Goal: Information Seeking & Learning: Compare options

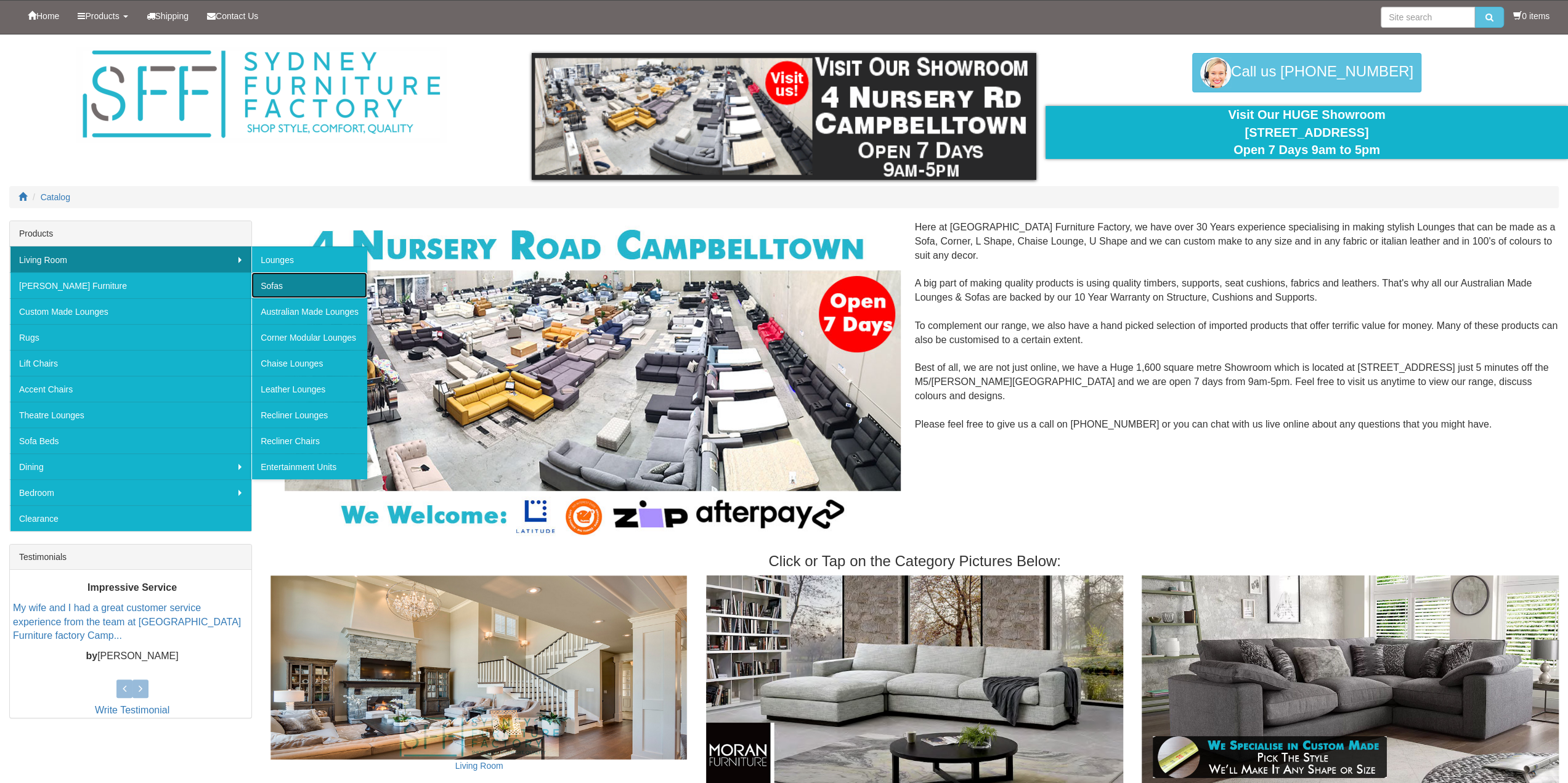
click at [307, 281] on link "Sofas" at bounding box center [309, 286] width 116 height 26
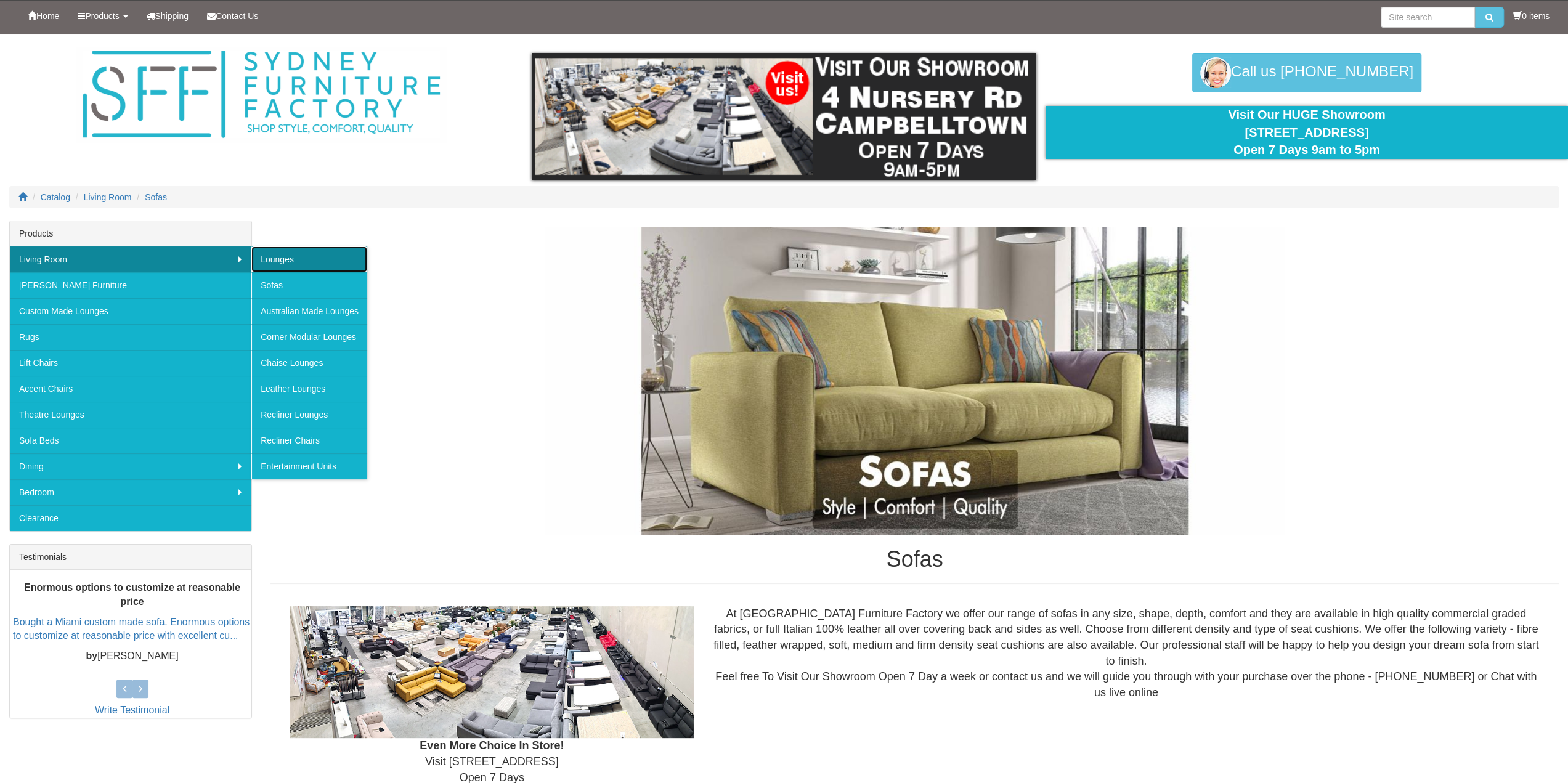
click at [309, 263] on link "Lounges" at bounding box center [309, 260] width 116 height 26
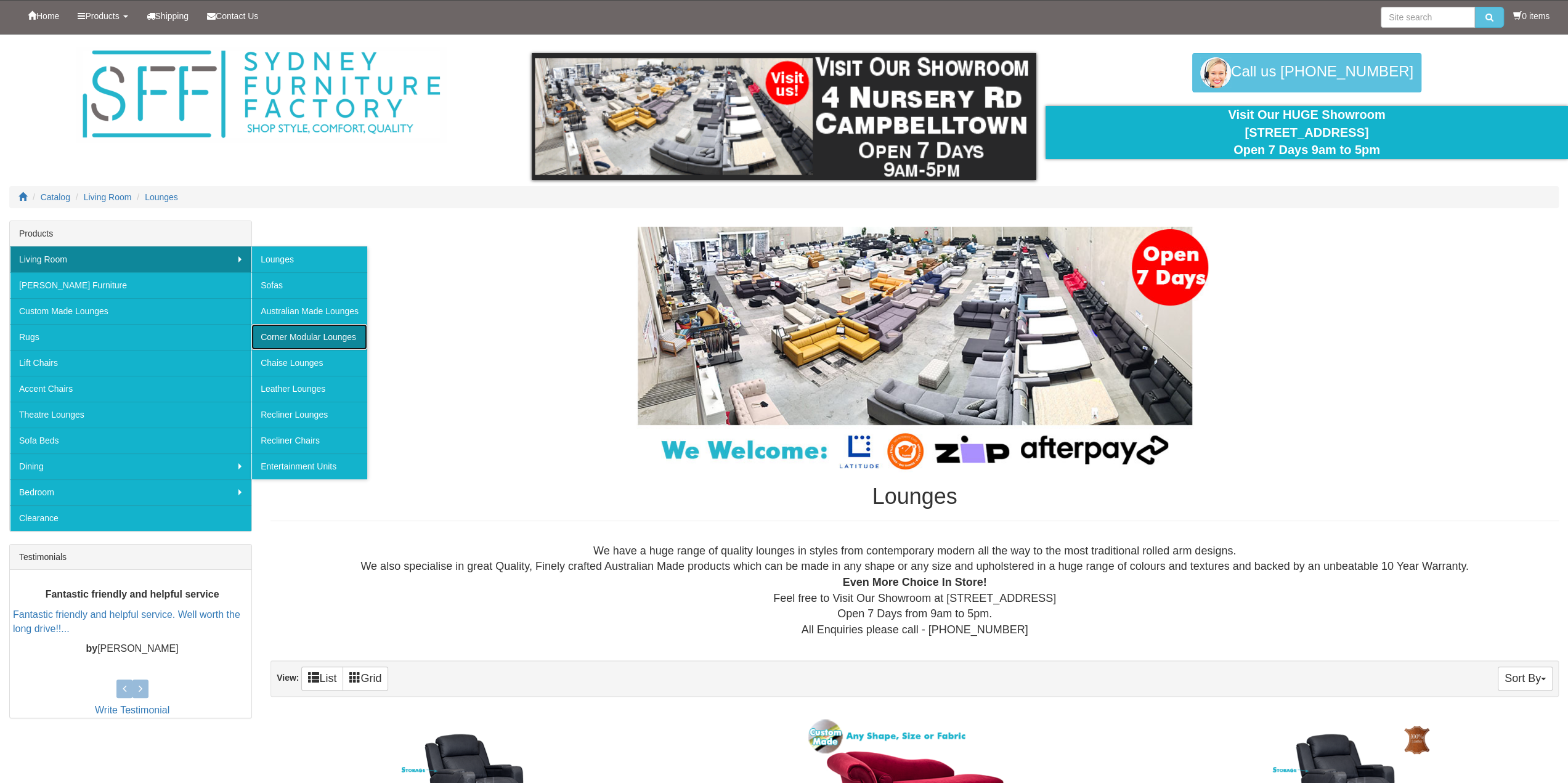
click at [344, 333] on link "Corner Modular Lounges" at bounding box center [309, 337] width 116 height 26
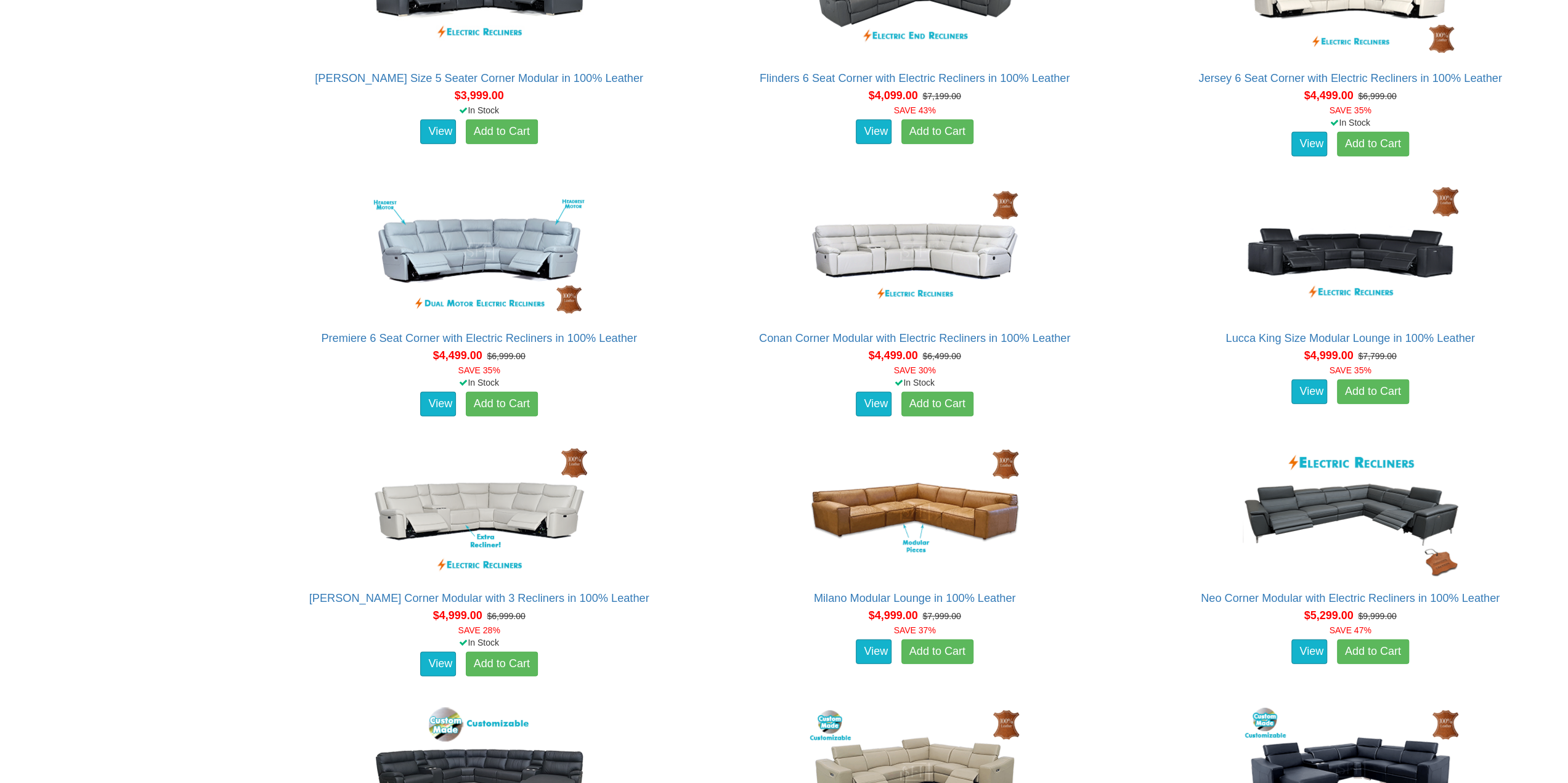
scroll to position [3473, 0]
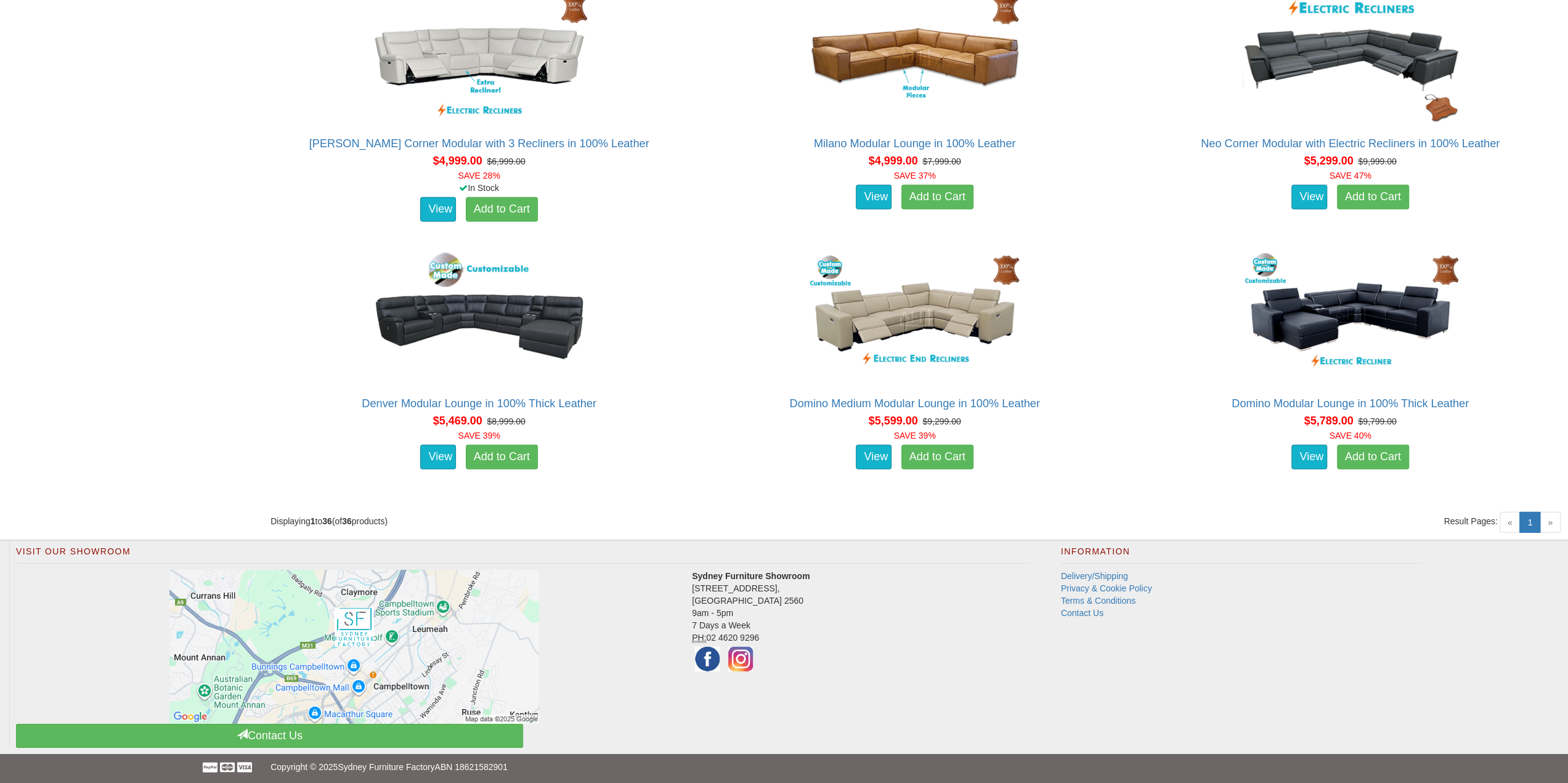
click at [1553, 523] on span "»" at bounding box center [1550, 522] width 21 height 21
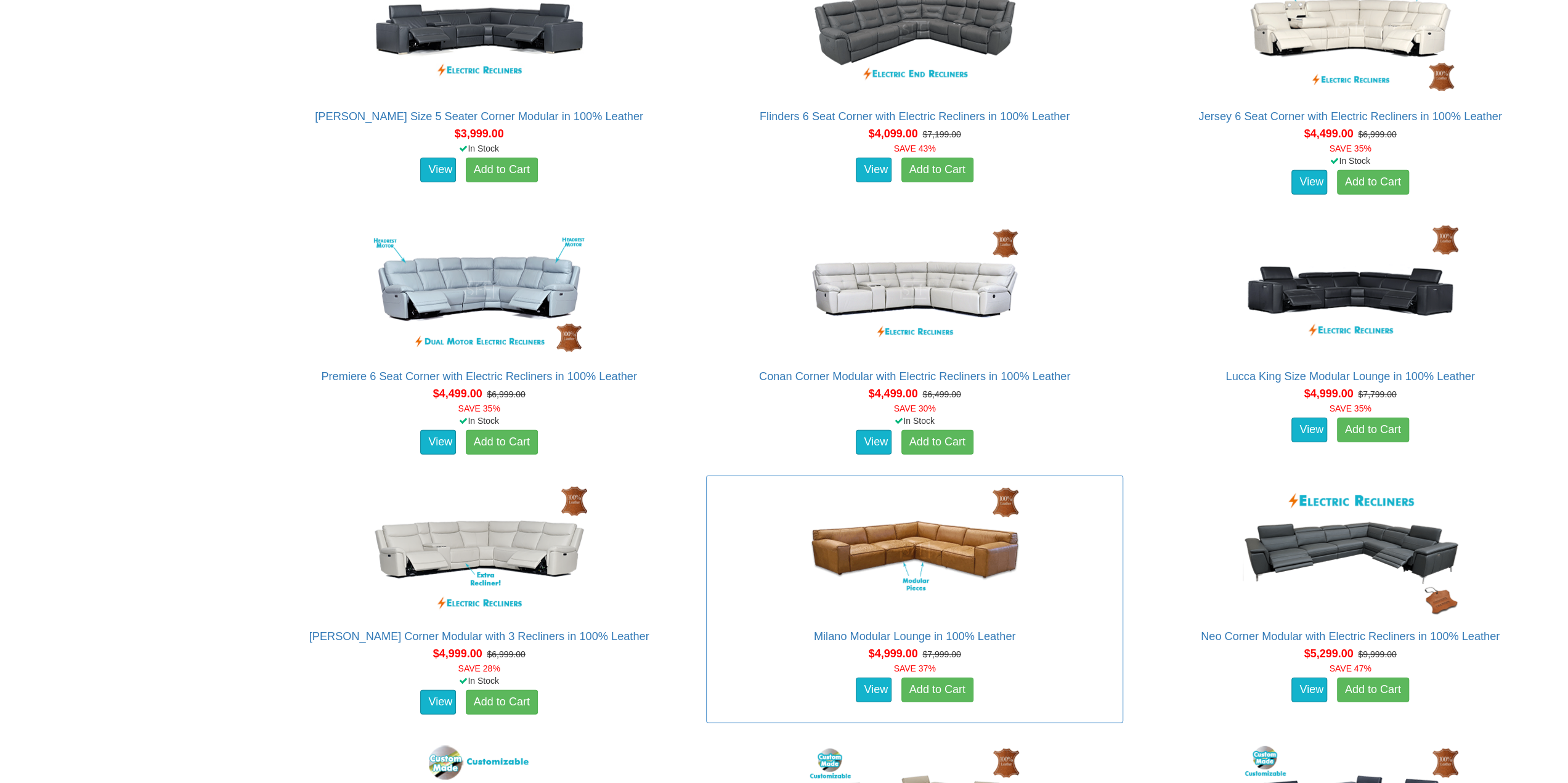
scroll to position [3350, 0]
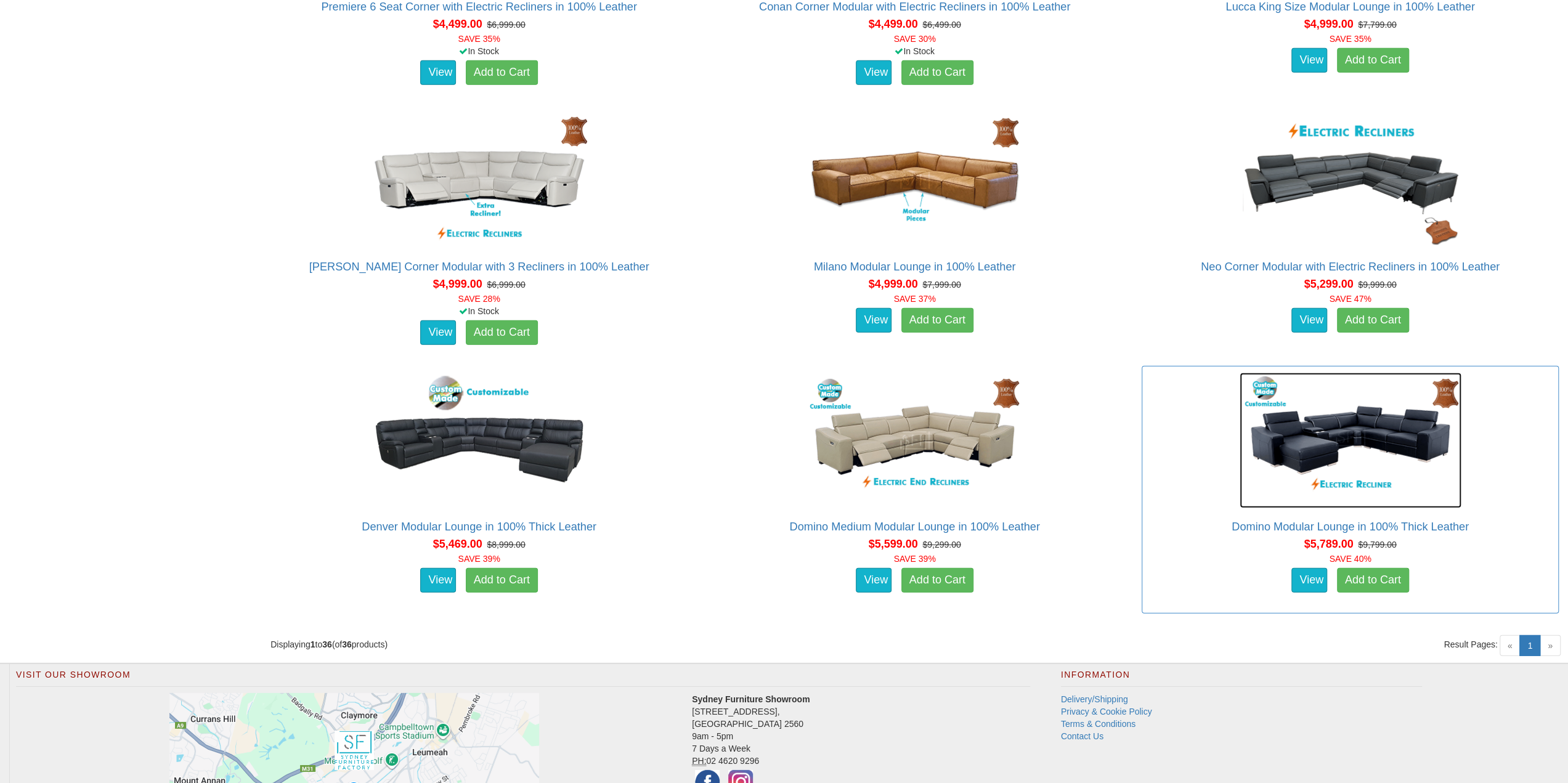
click at [1336, 428] on img at bounding box center [1350, 440] width 222 height 135
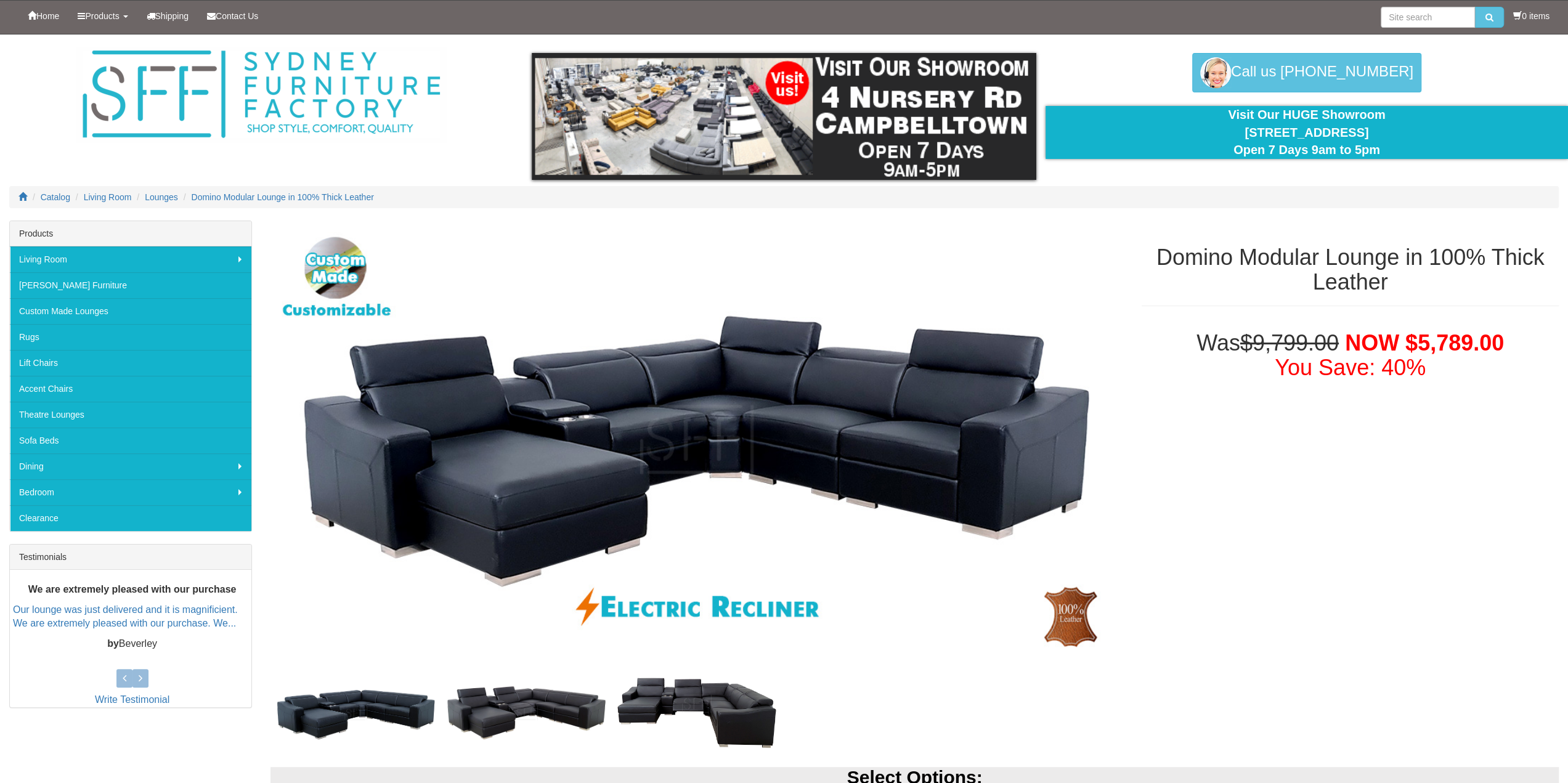
scroll to position [123, 0]
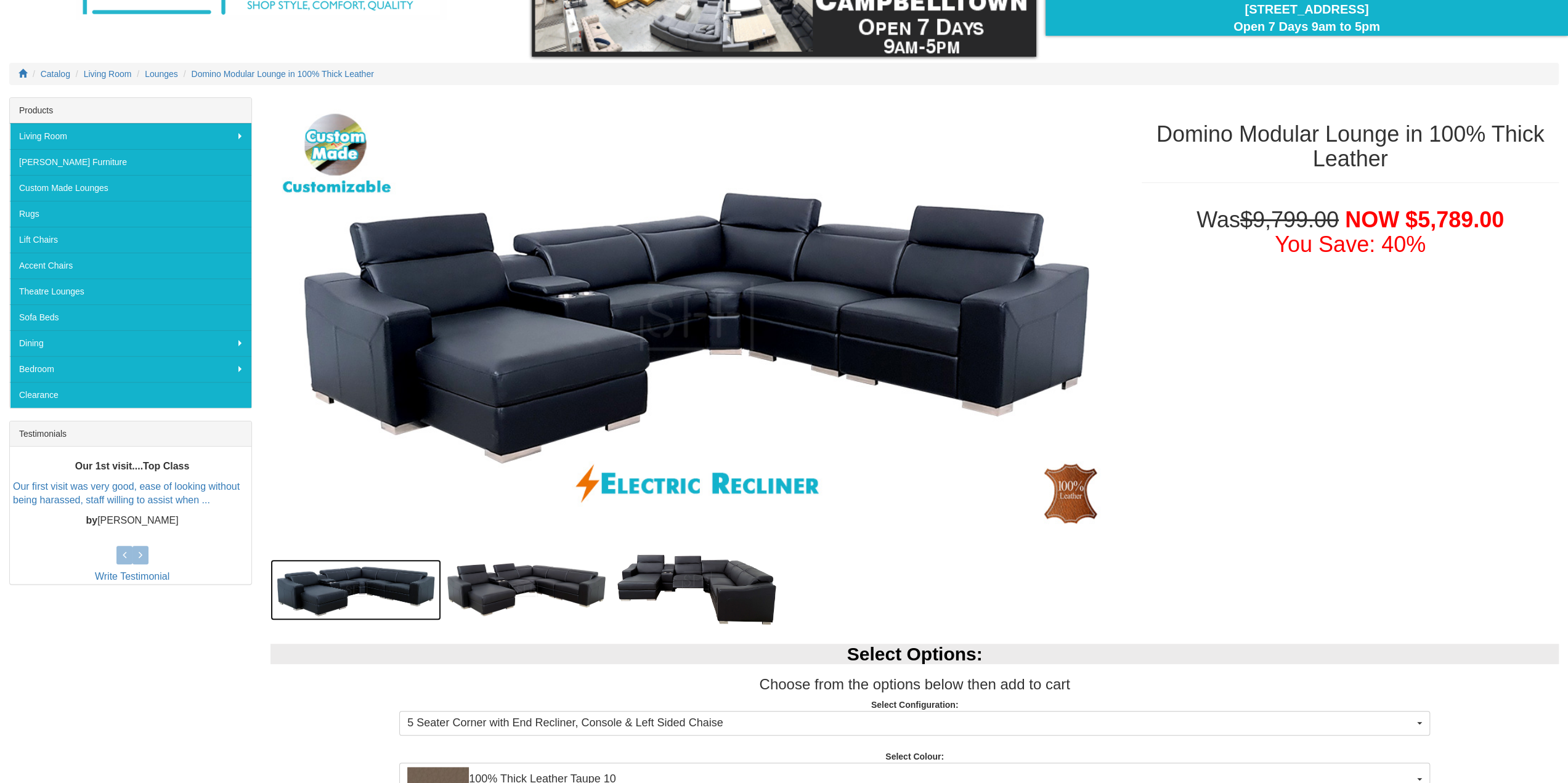
click at [372, 575] on img at bounding box center [356, 590] width 171 height 61
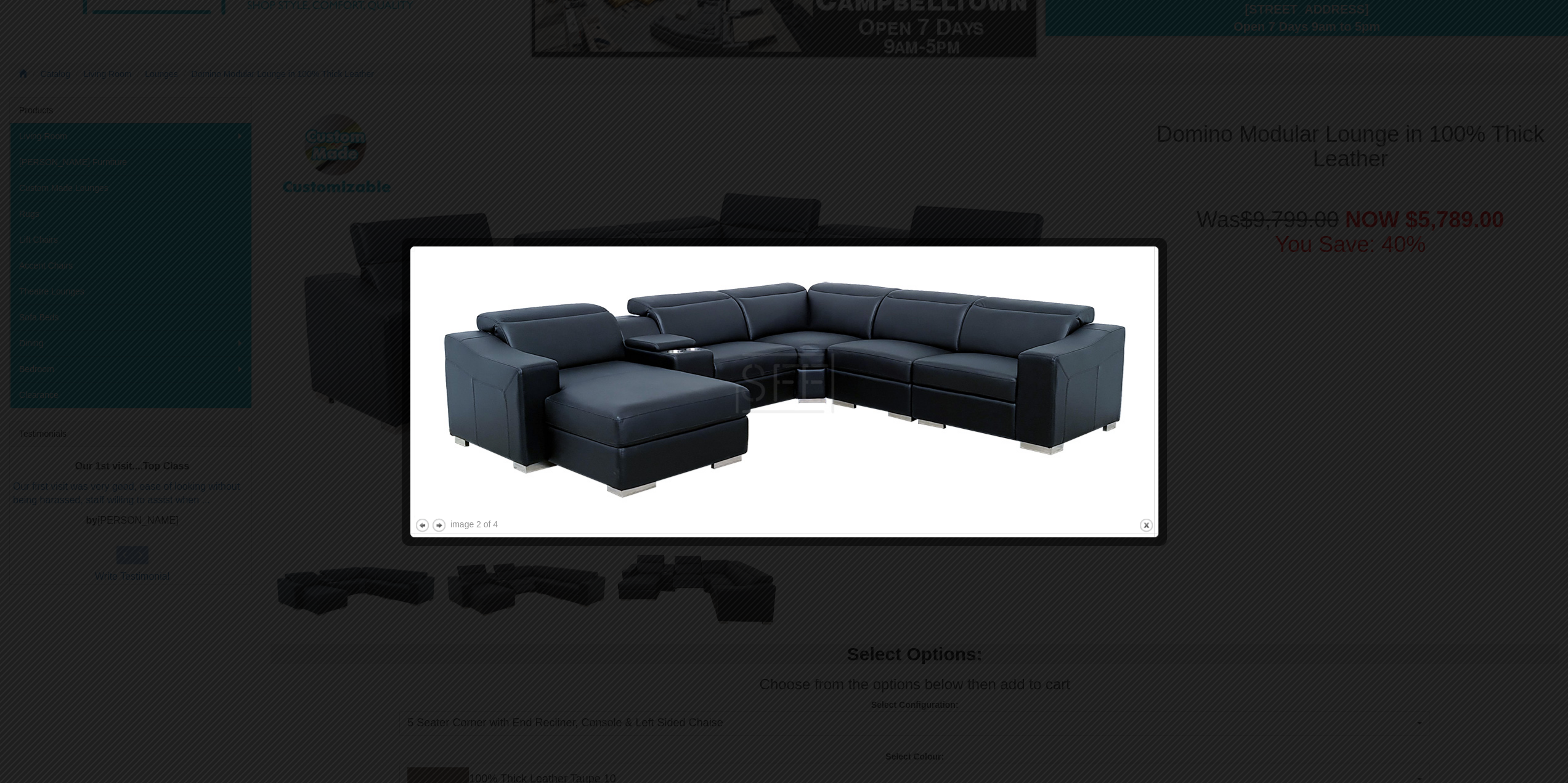
click at [1368, 374] on div at bounding box center [784, 391] width 1568 height 783
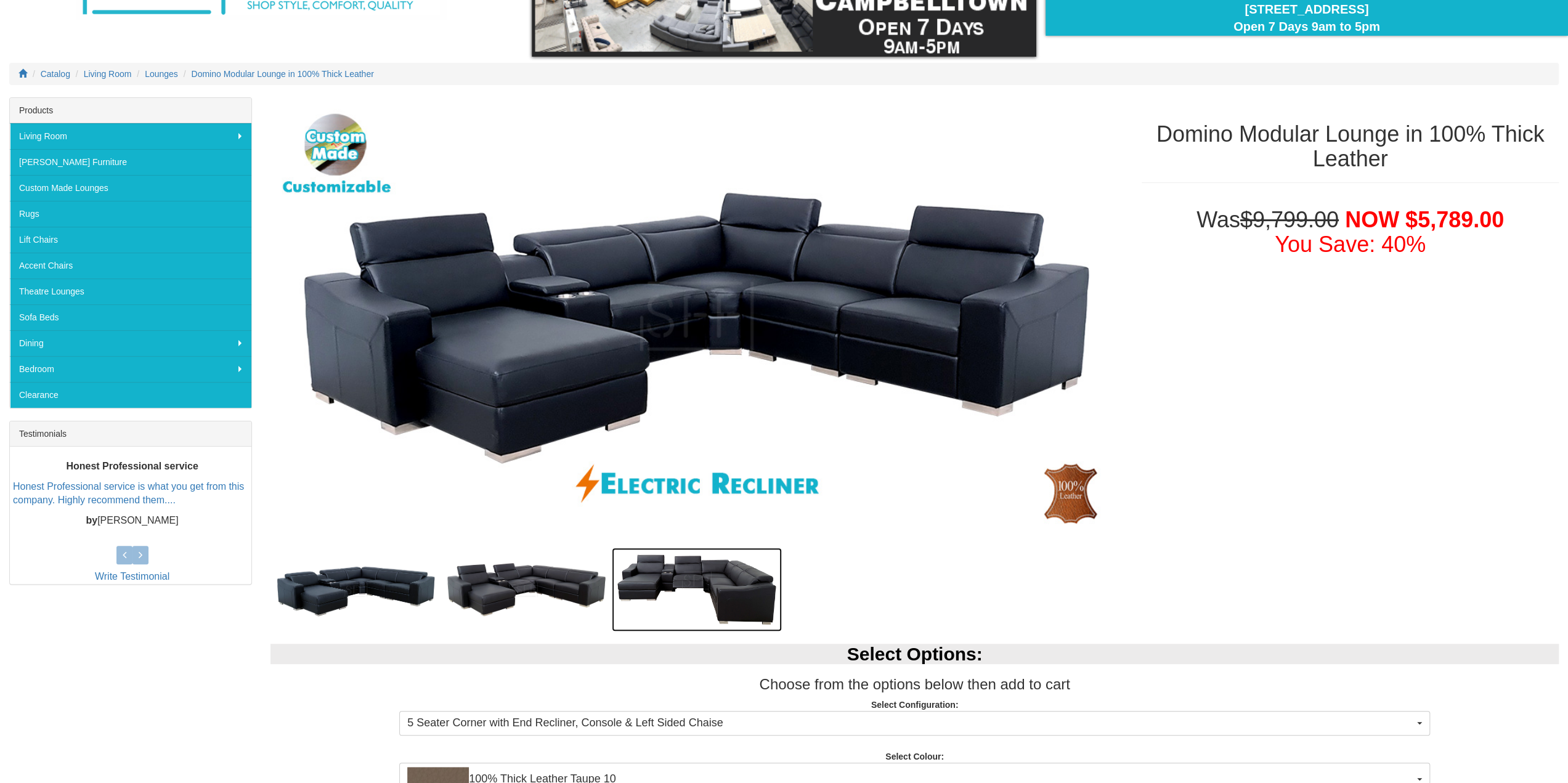
click at [692, 581] on img at bounding box center [697, 590] width 171 height 84
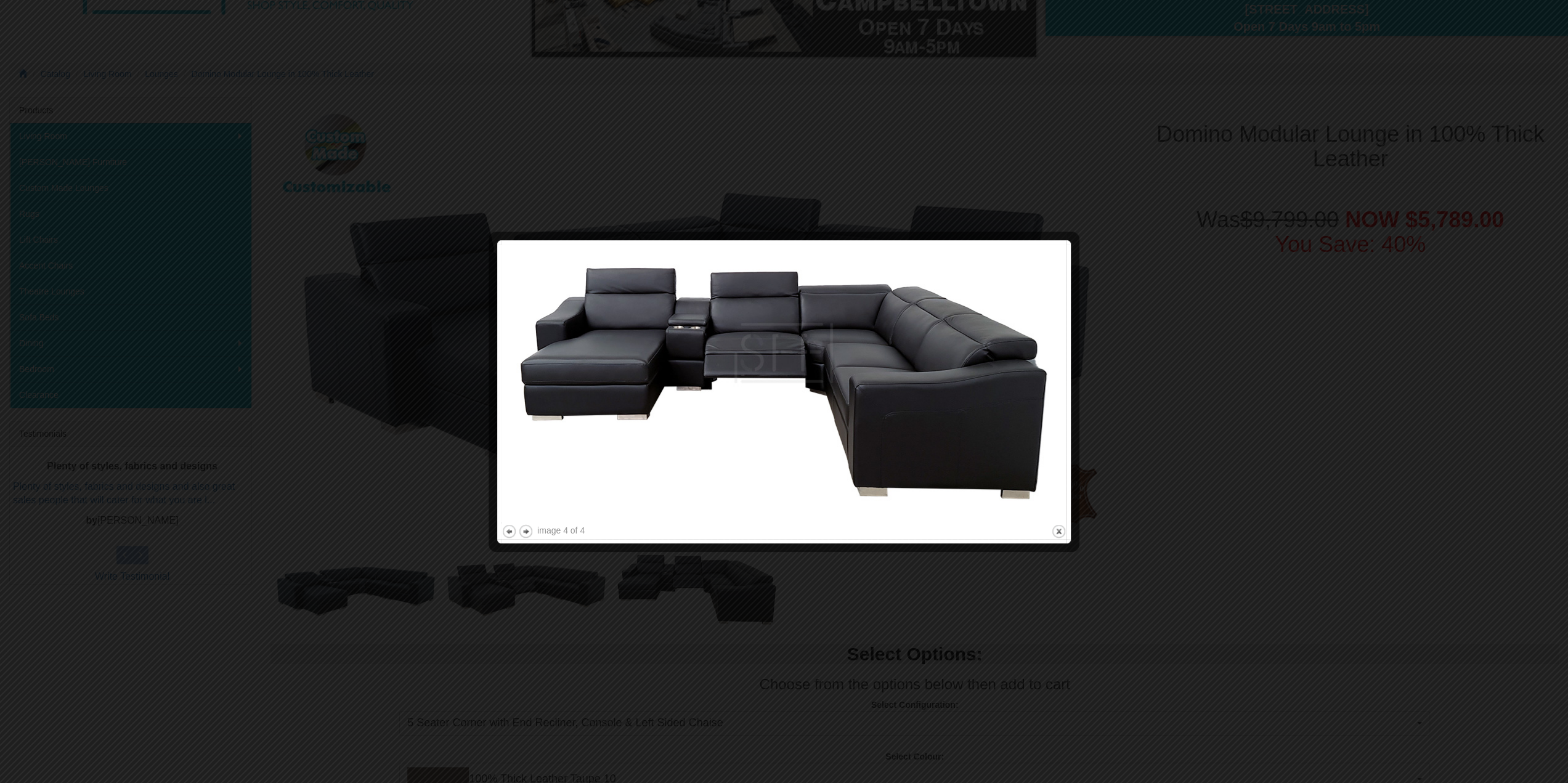
click at [1184, 458] on div at bounding box center [784, 391] width 1568 height 783
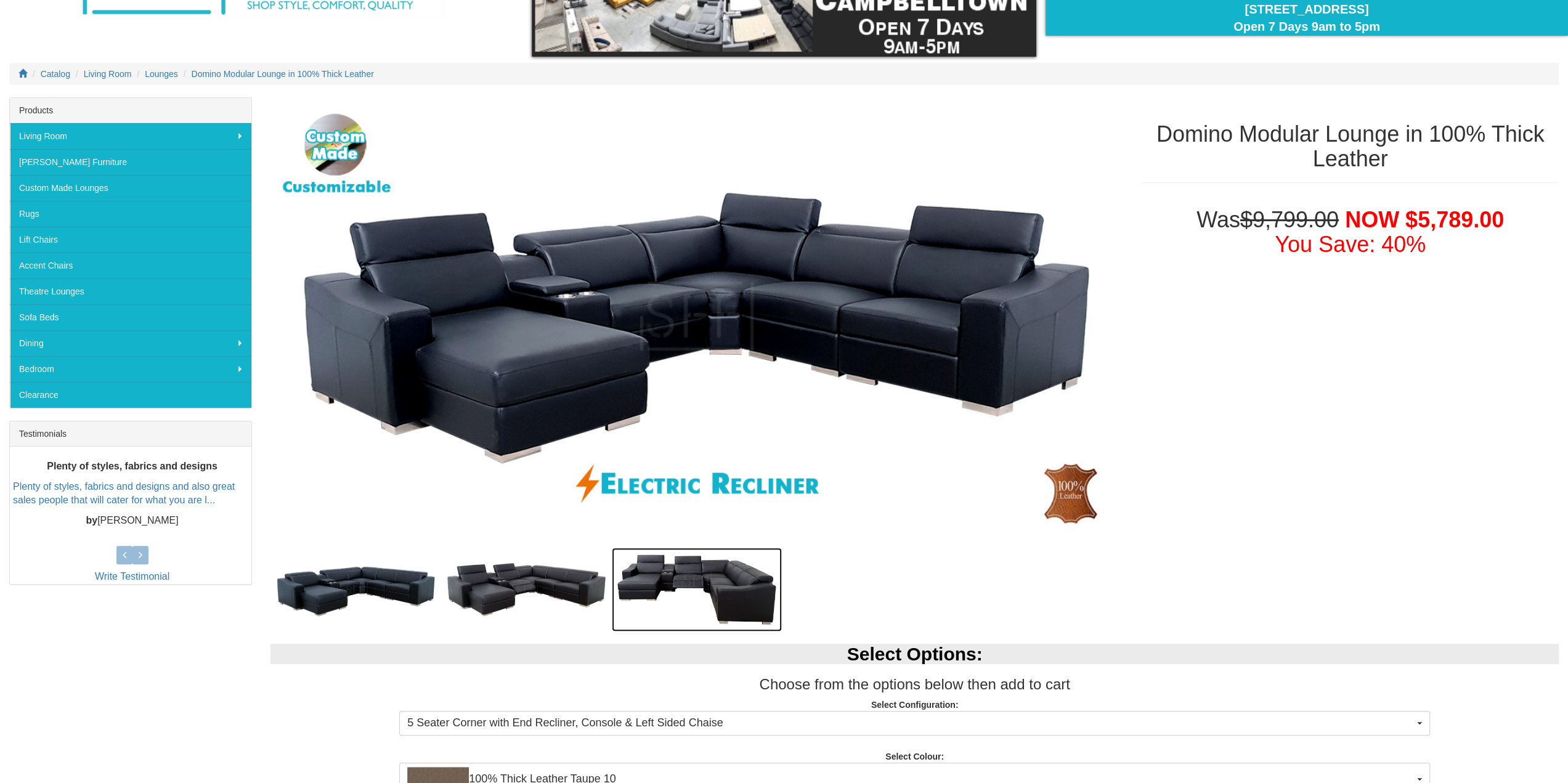
click at [741, 565] on img at bounding box center [697, 590] width 171 height 84
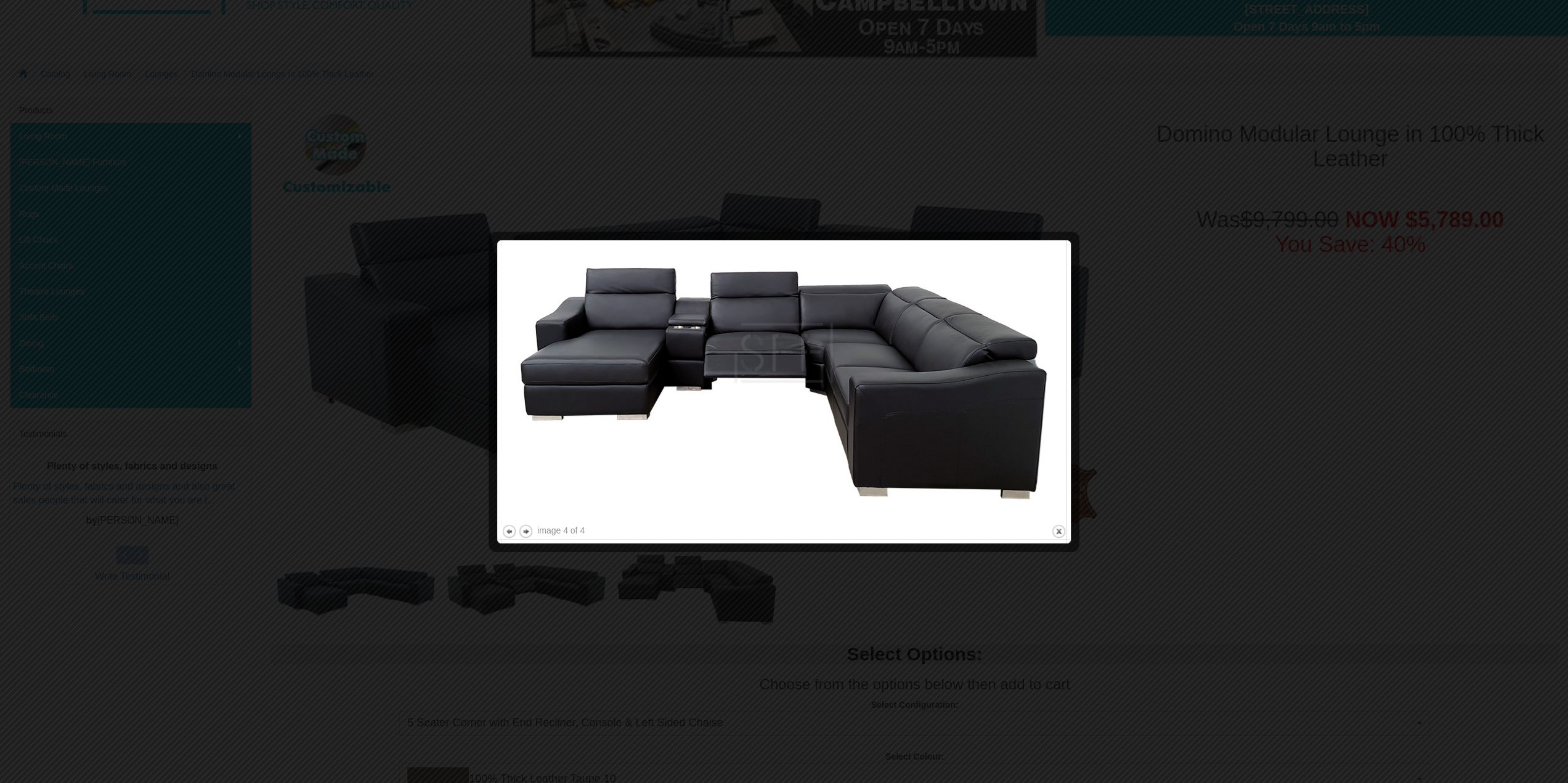
click at [1103, 457] on div at bounding box center [784, 391] width 1568 height 783
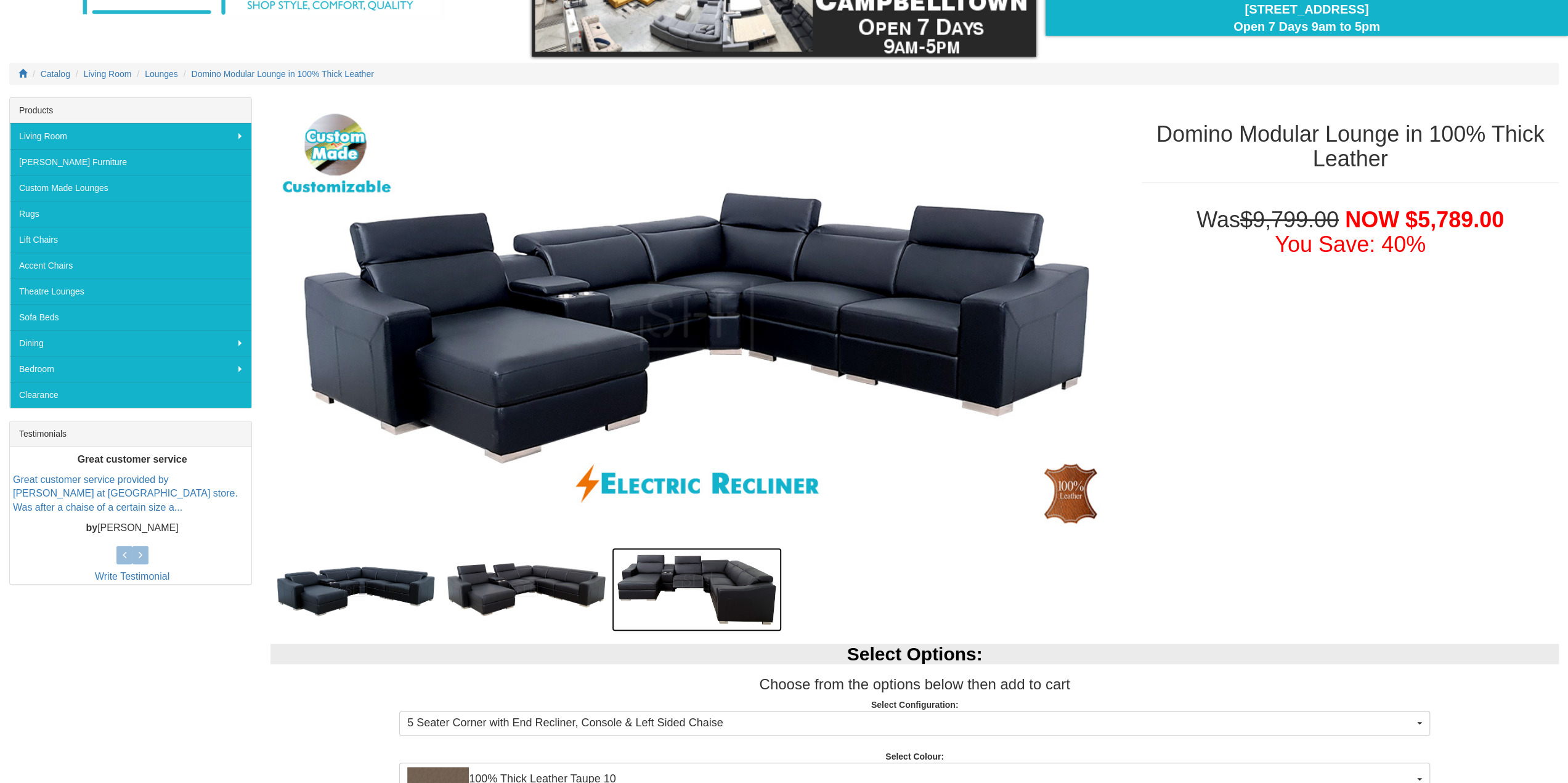
scroll to position [0, 0]
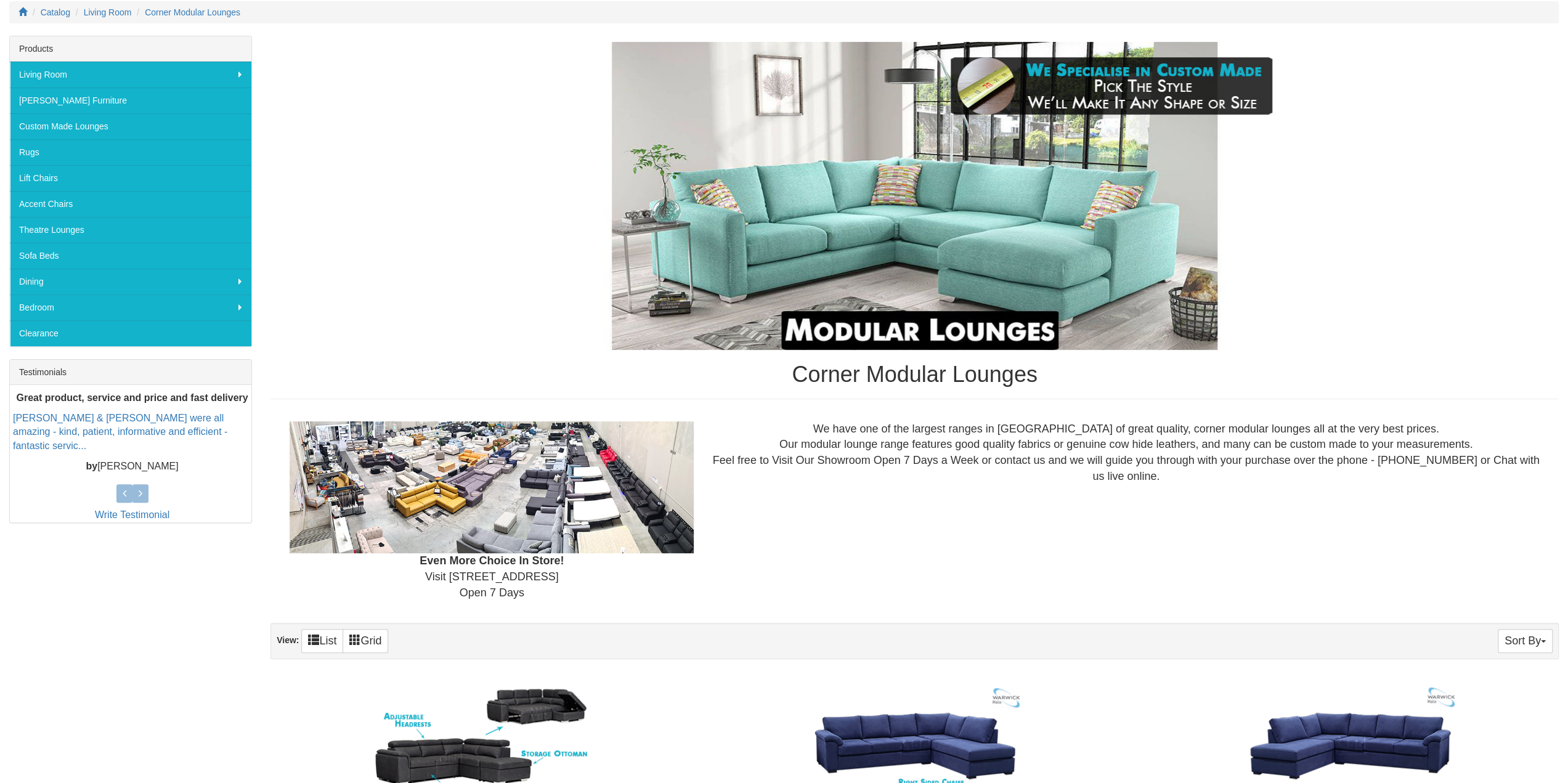
scroll to position [677, 0]
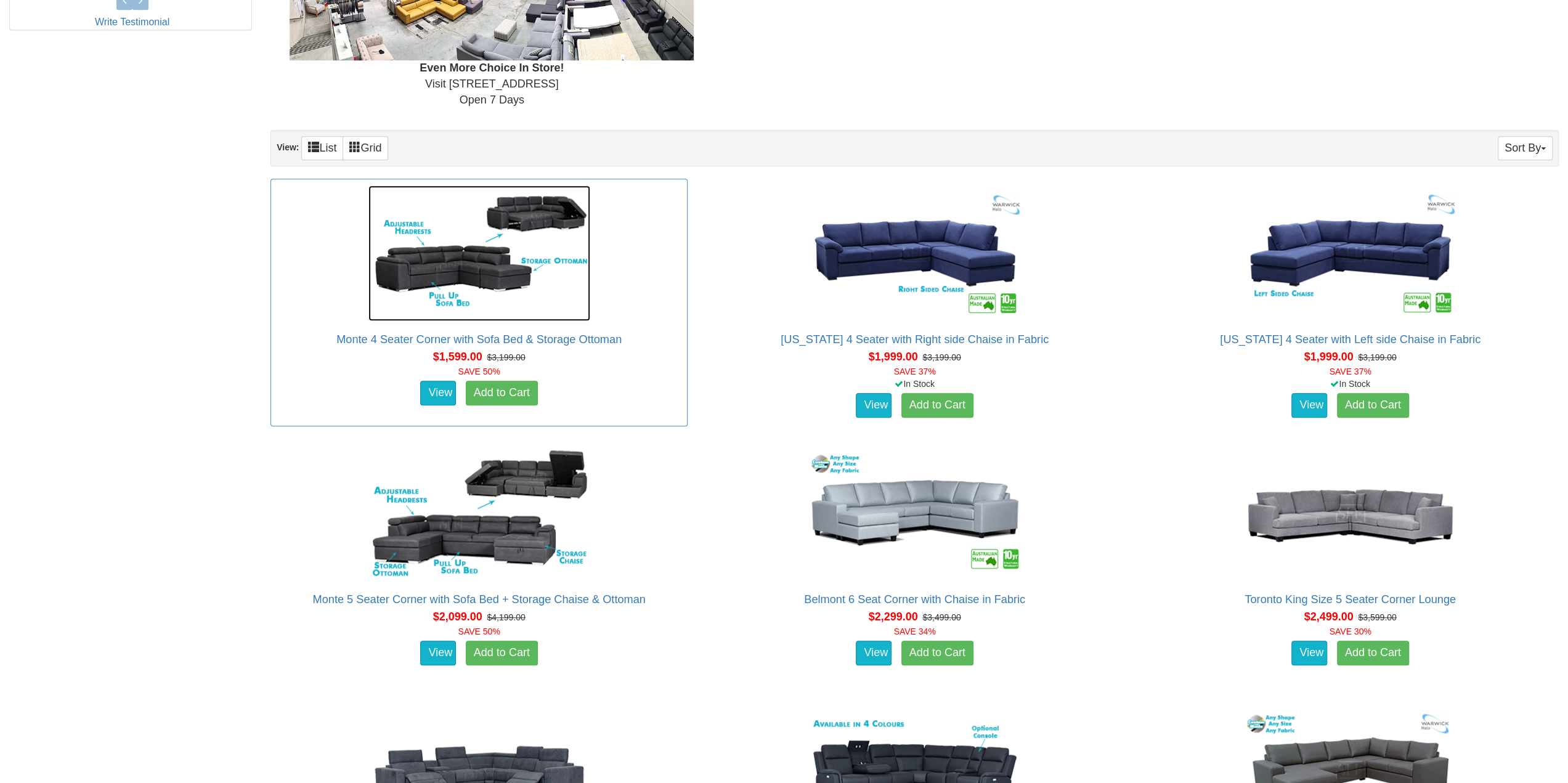
click at [507, 246] on img at bounding box center [479, 253] width 222 height 135
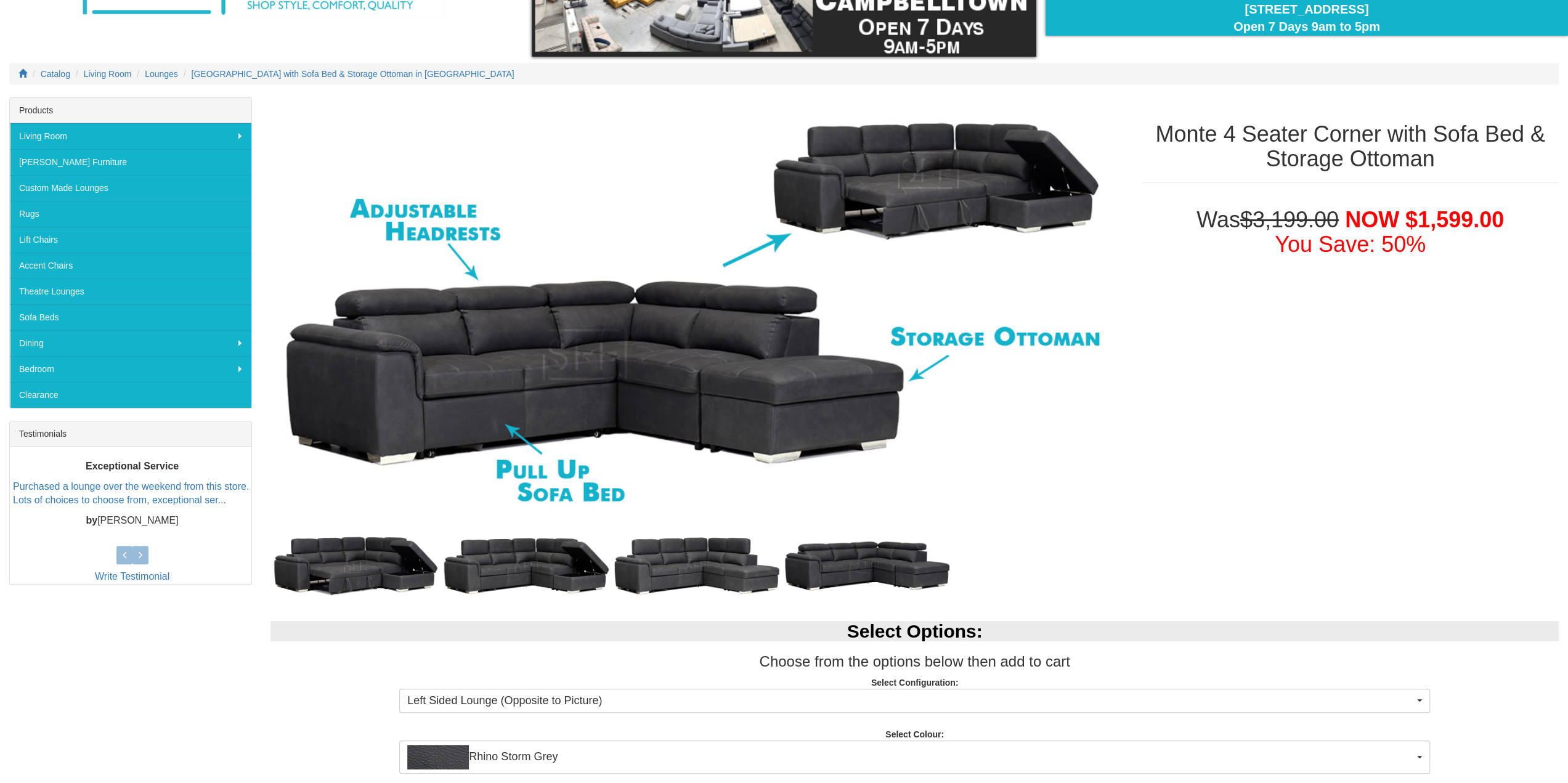
scroll to position [185, 0]
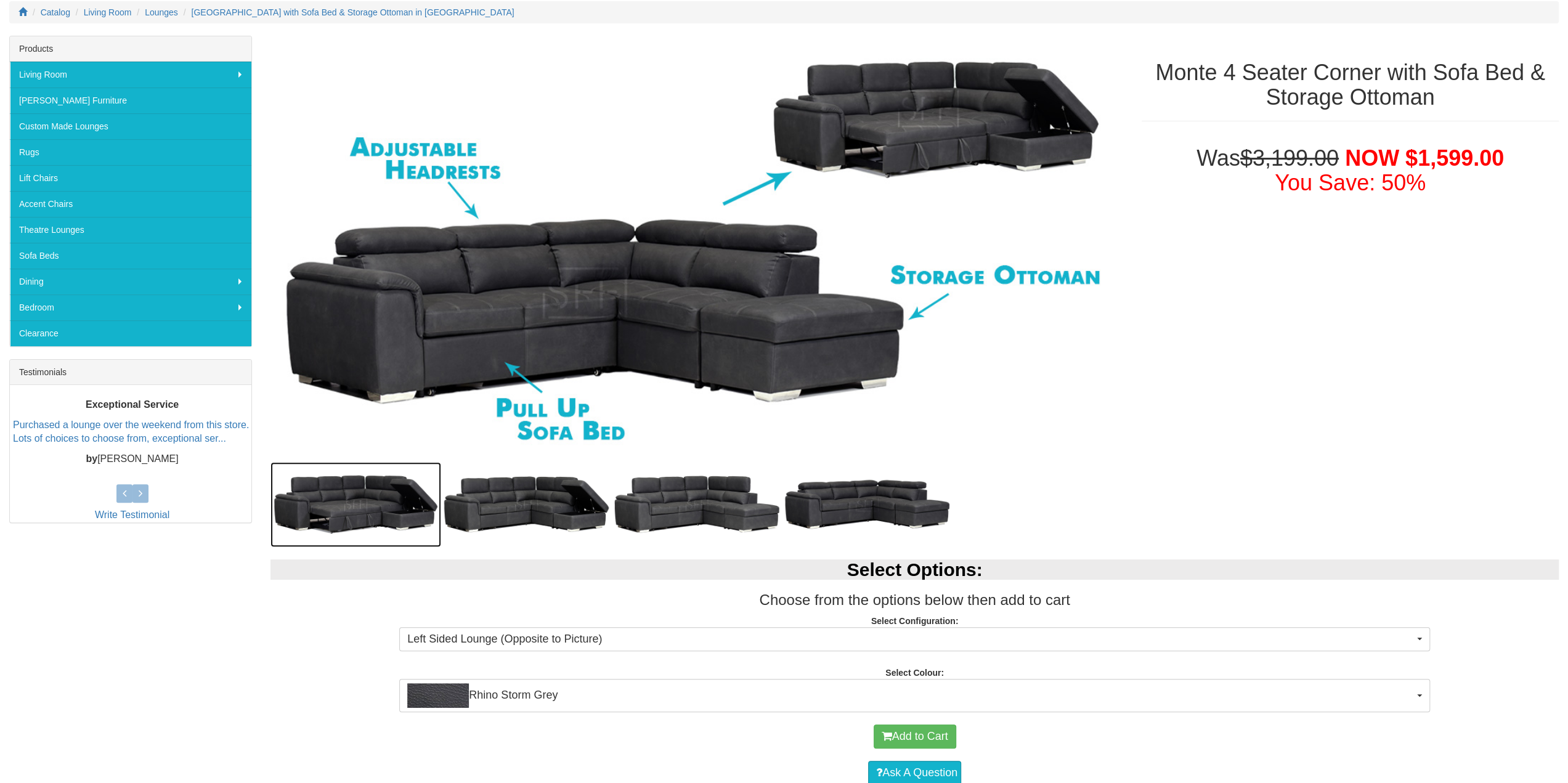
click at [370, 507] on img at bounding box center [356, 505] width 171 height 85
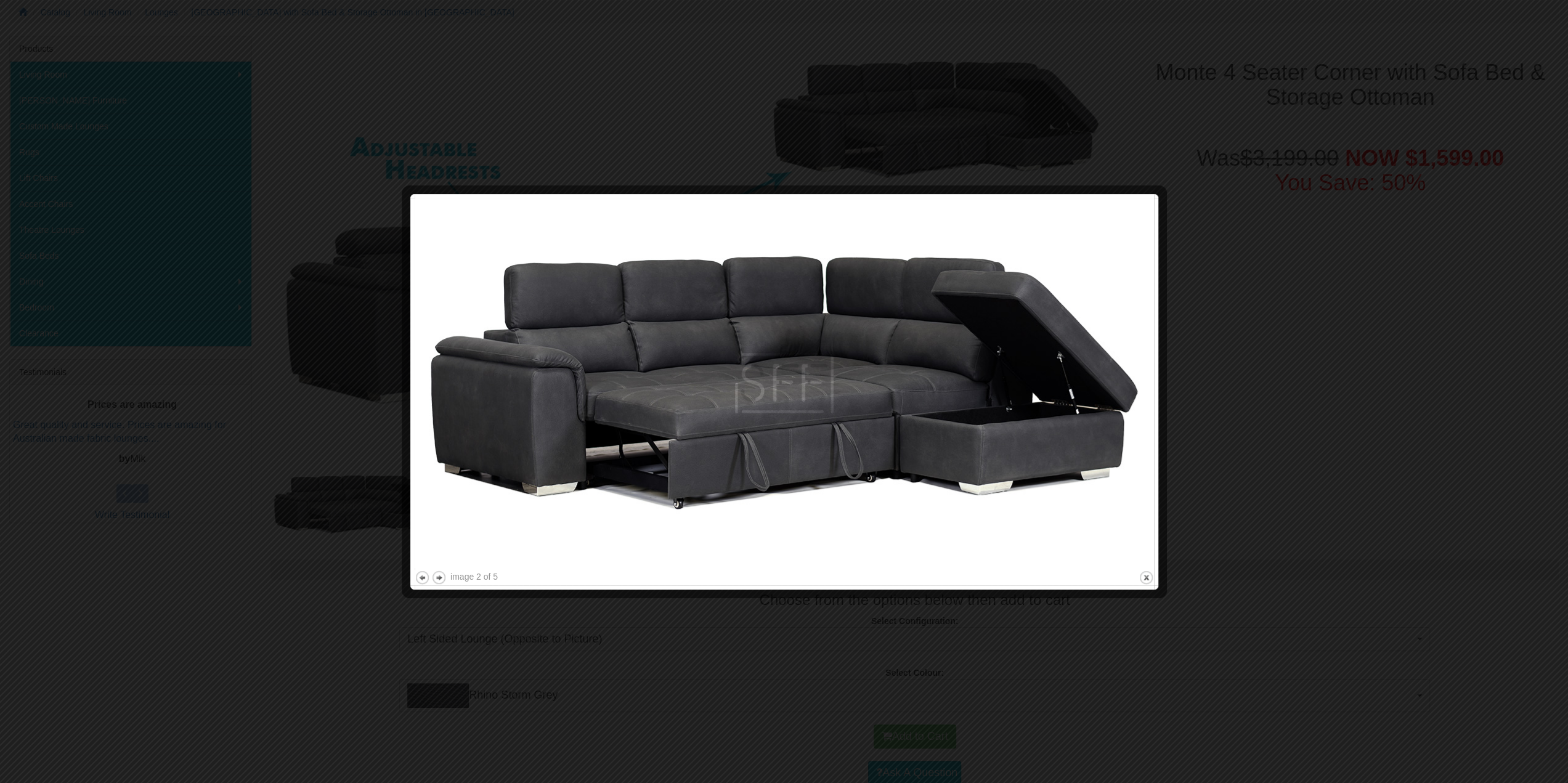
click at [1260, 331] on div at bounding box center [784, 391] width 1568 height 783
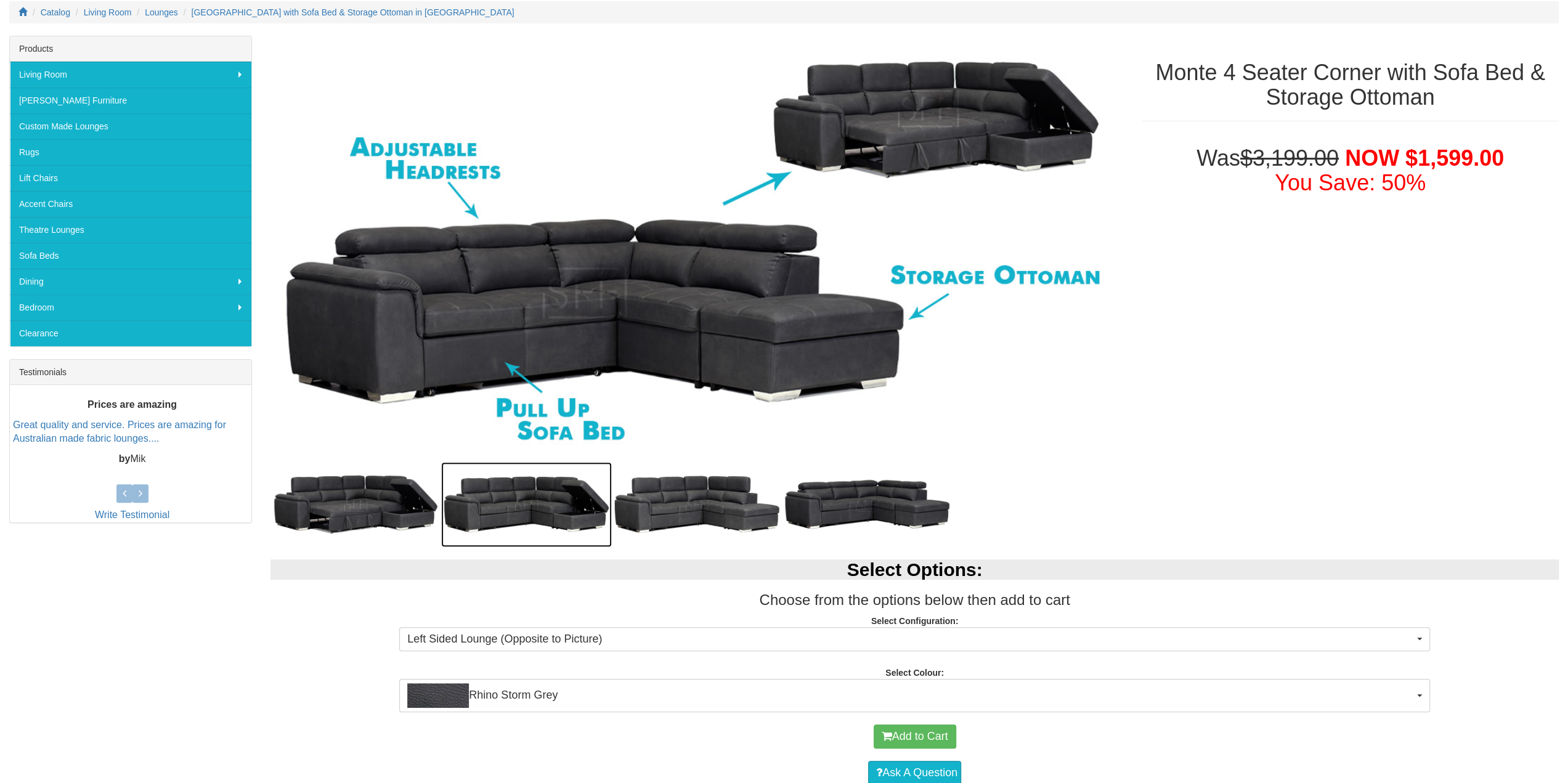
click at [595, 520] on img at bounding box center [527, 505] width 171 height 85
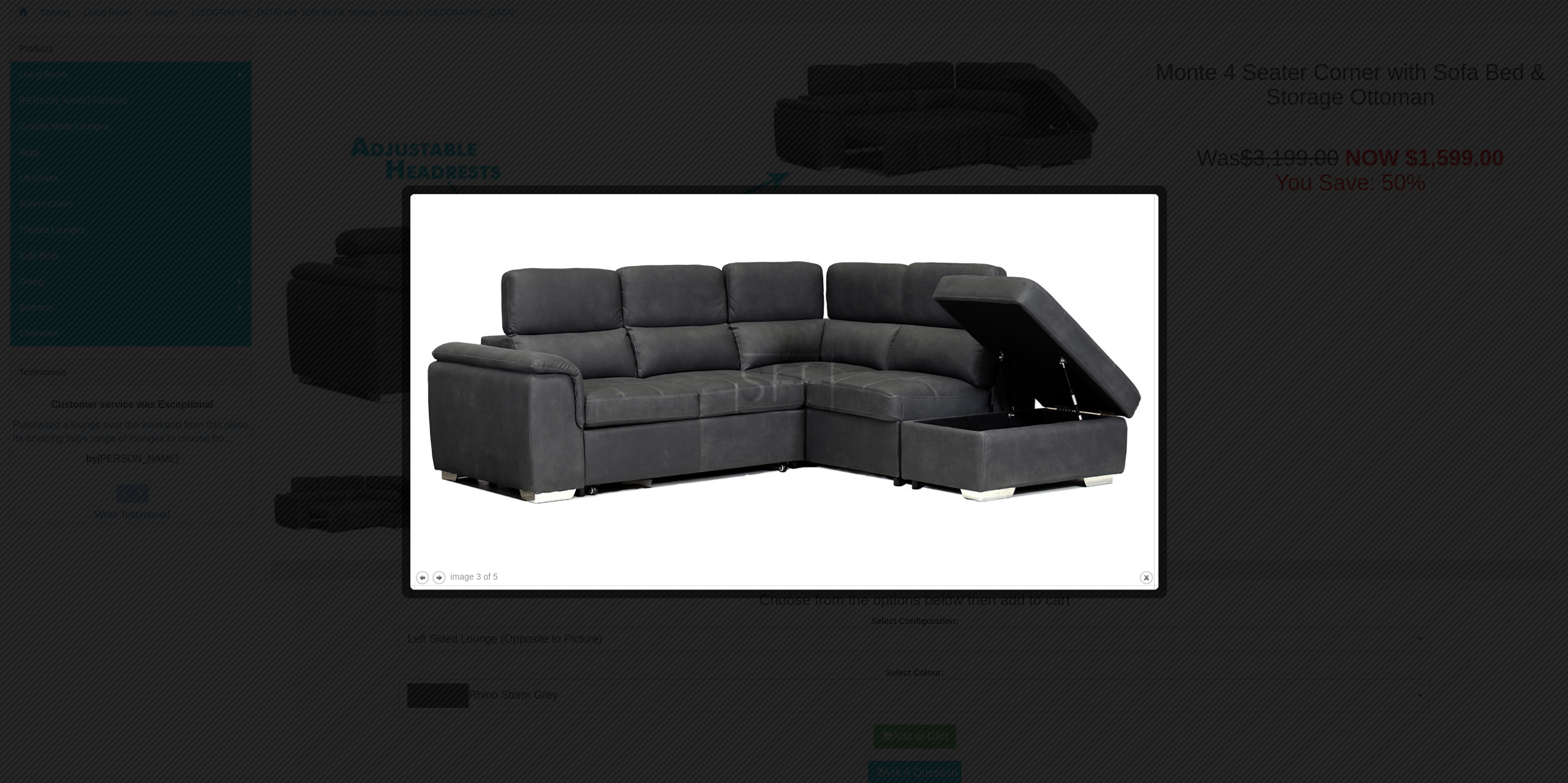
click at [1389, 494] on div at bounding box center [784, 391] width 1568 height 783
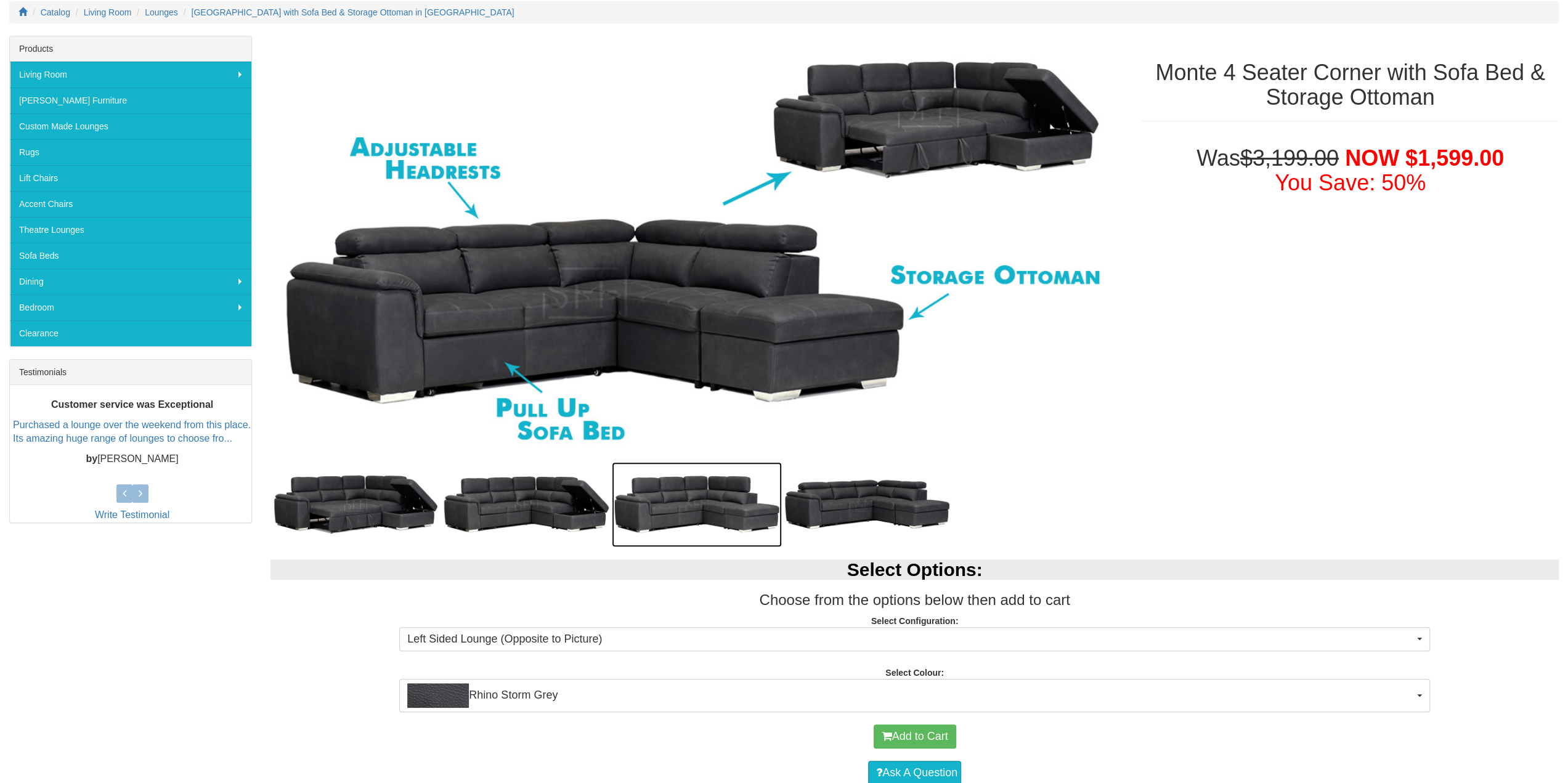
click at [719, 520] on img at bounding box center [697, 505] width 171 height 85
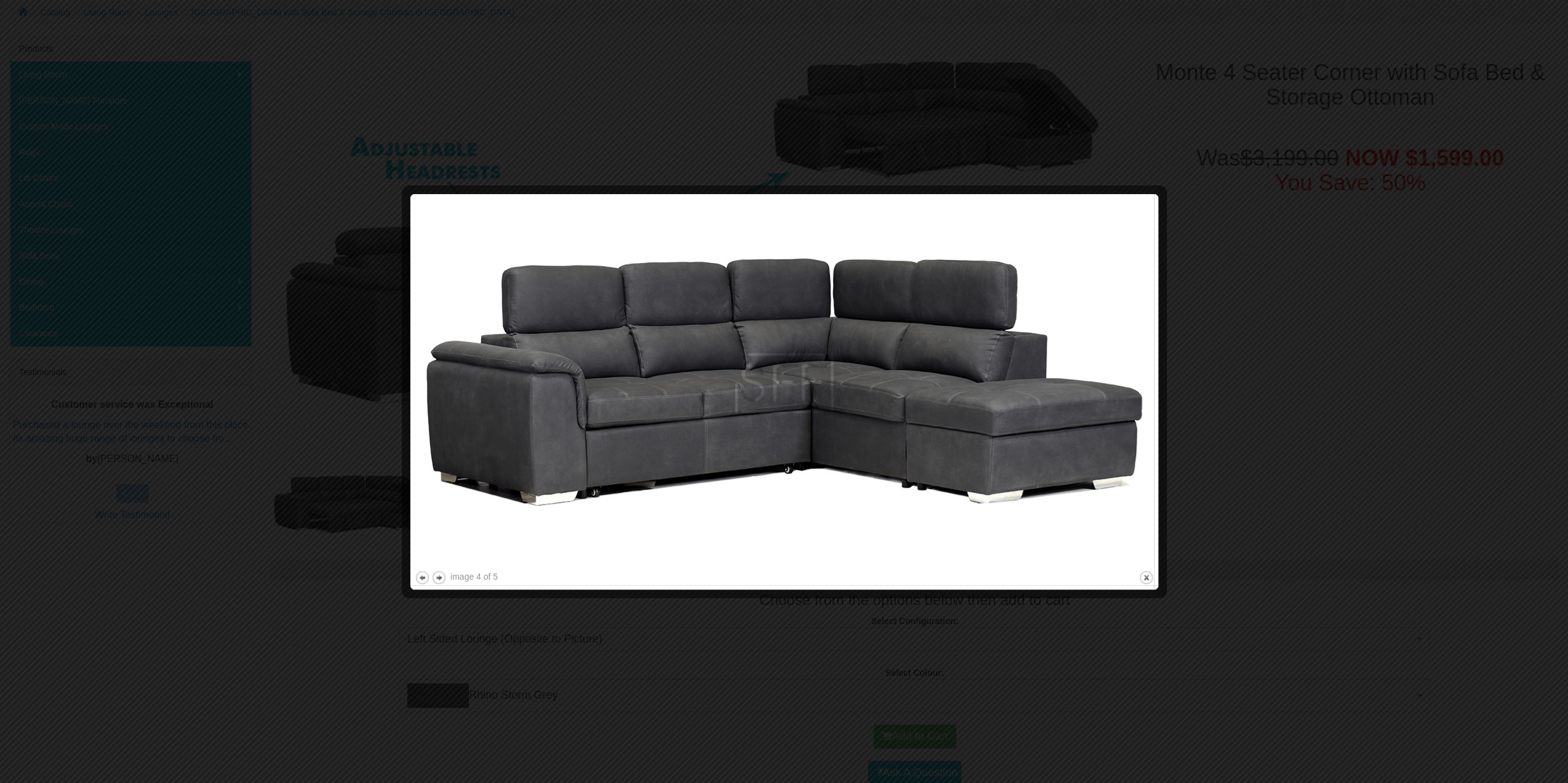
click at [1245, 513] on div at bounding box center [784, 391] width 1568 height 783
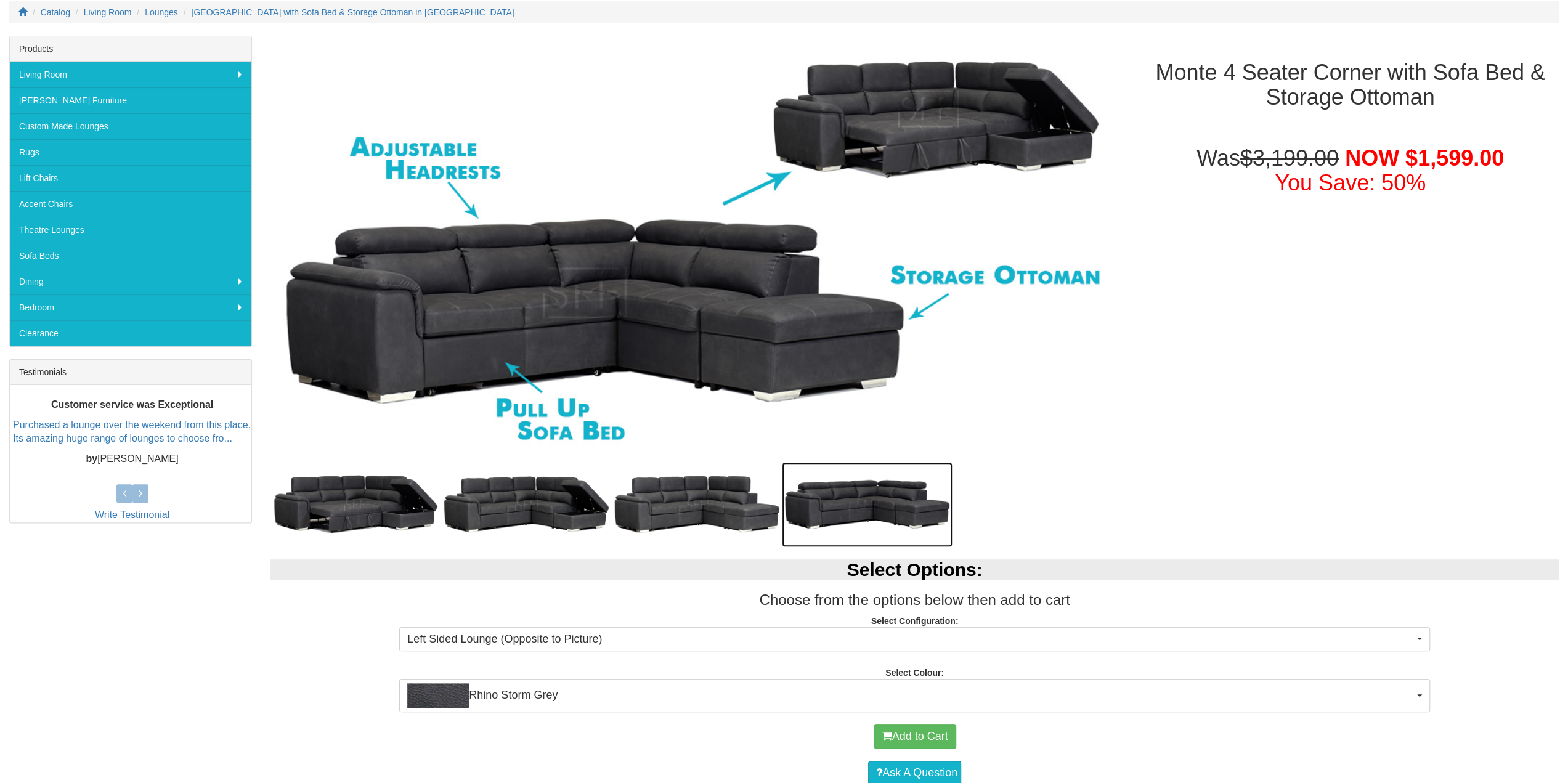
click at [926, 502] on img at bounding box center [867, 505] width 171 height 85
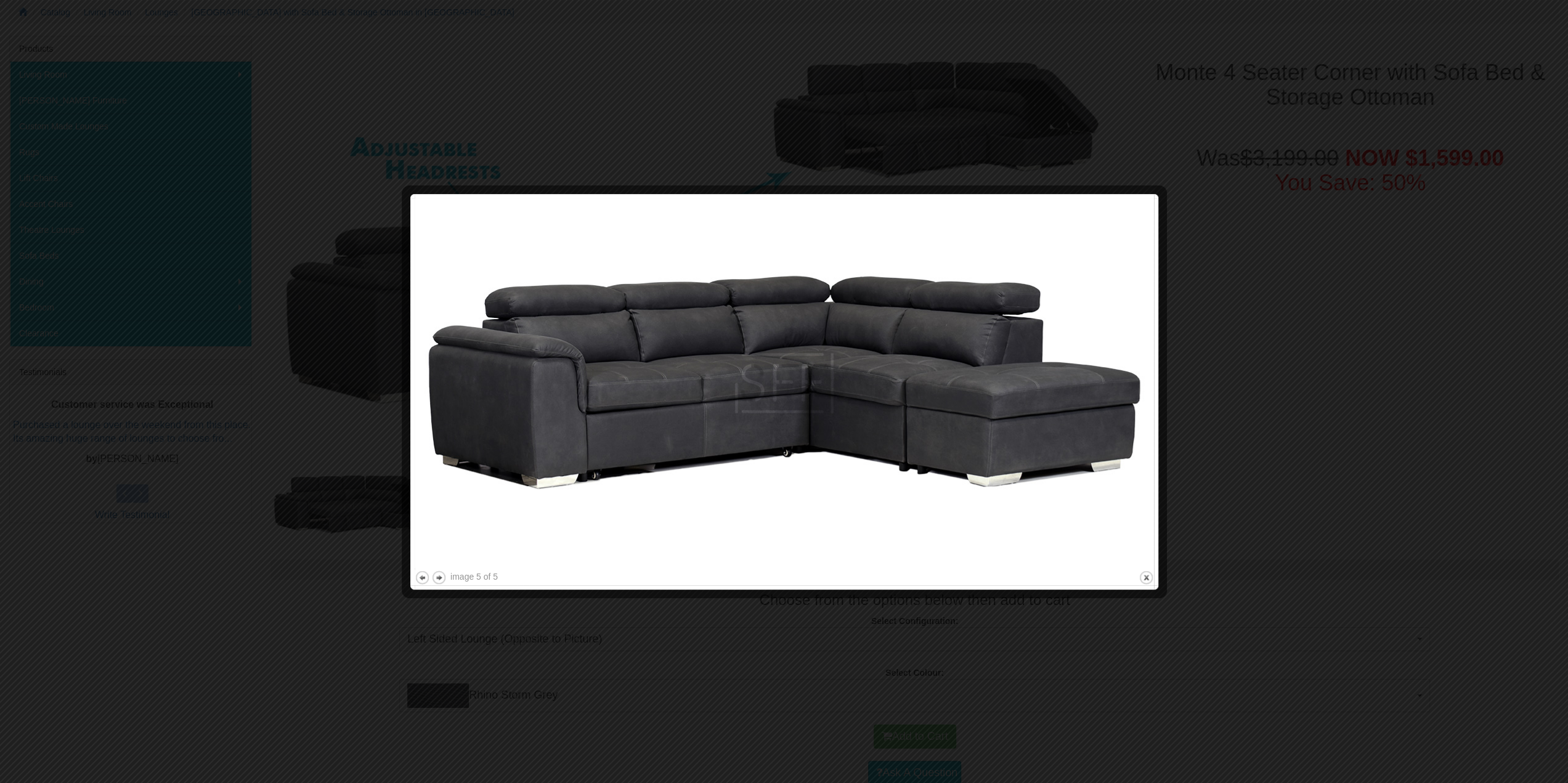
click at [1384, 454] on div at bounding box center [784, 391] width 1568 height 783
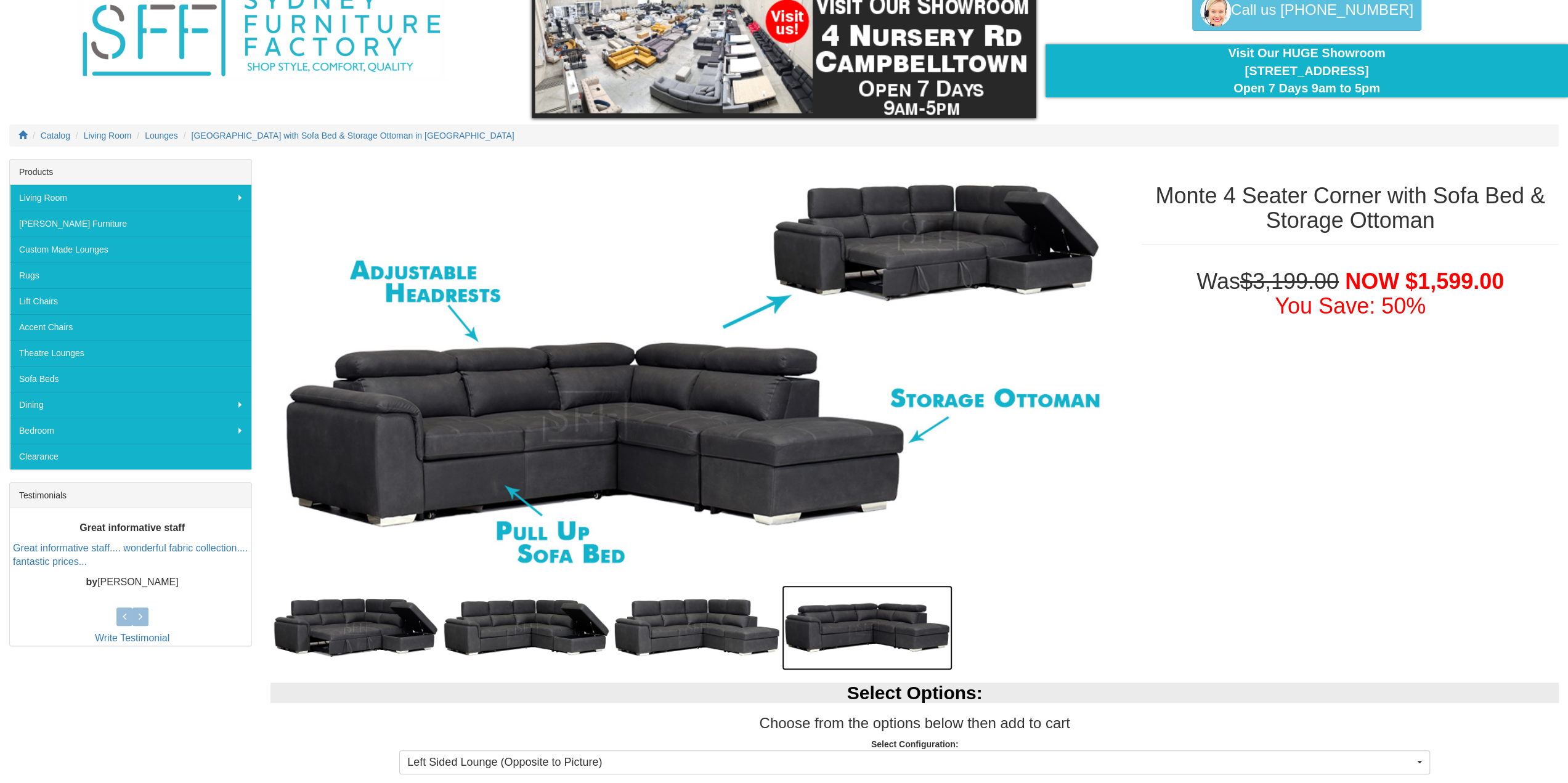
scroll to position [0, 0]
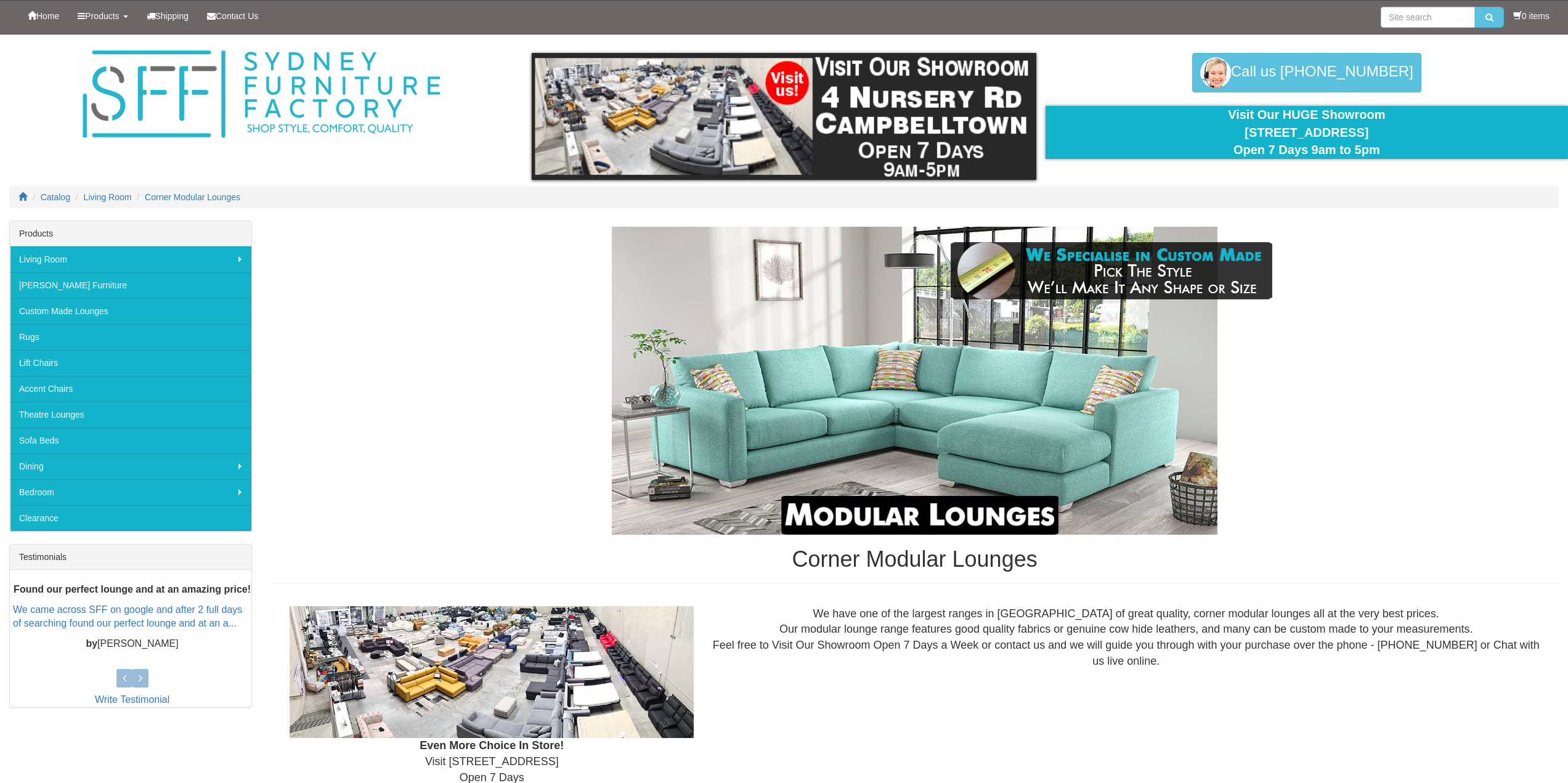
scroll to position [677, 0]
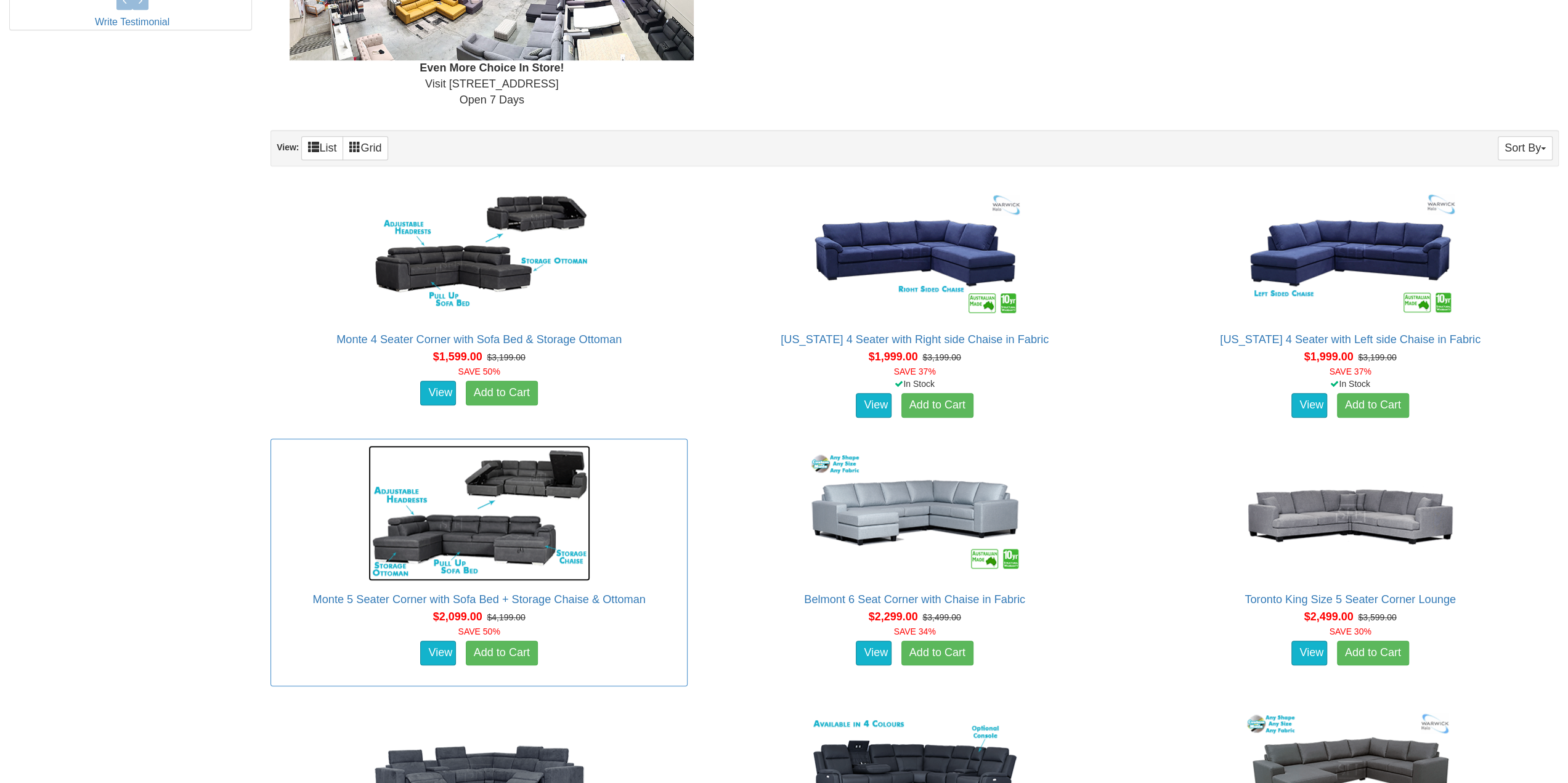
click at [479, 510] on img at bounding box center [479, 513] width 222 height 135
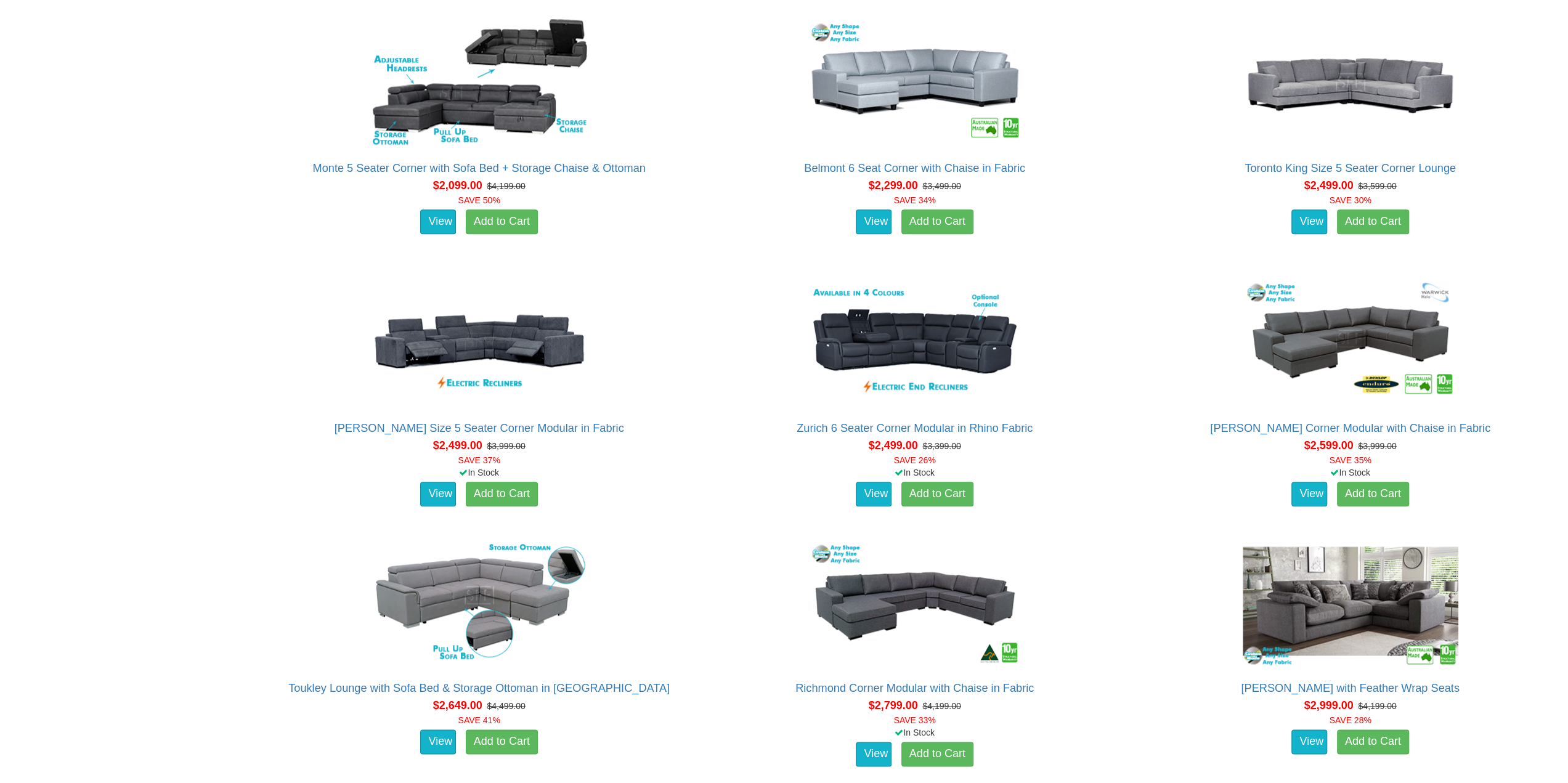
scroll to position [1170, 0]
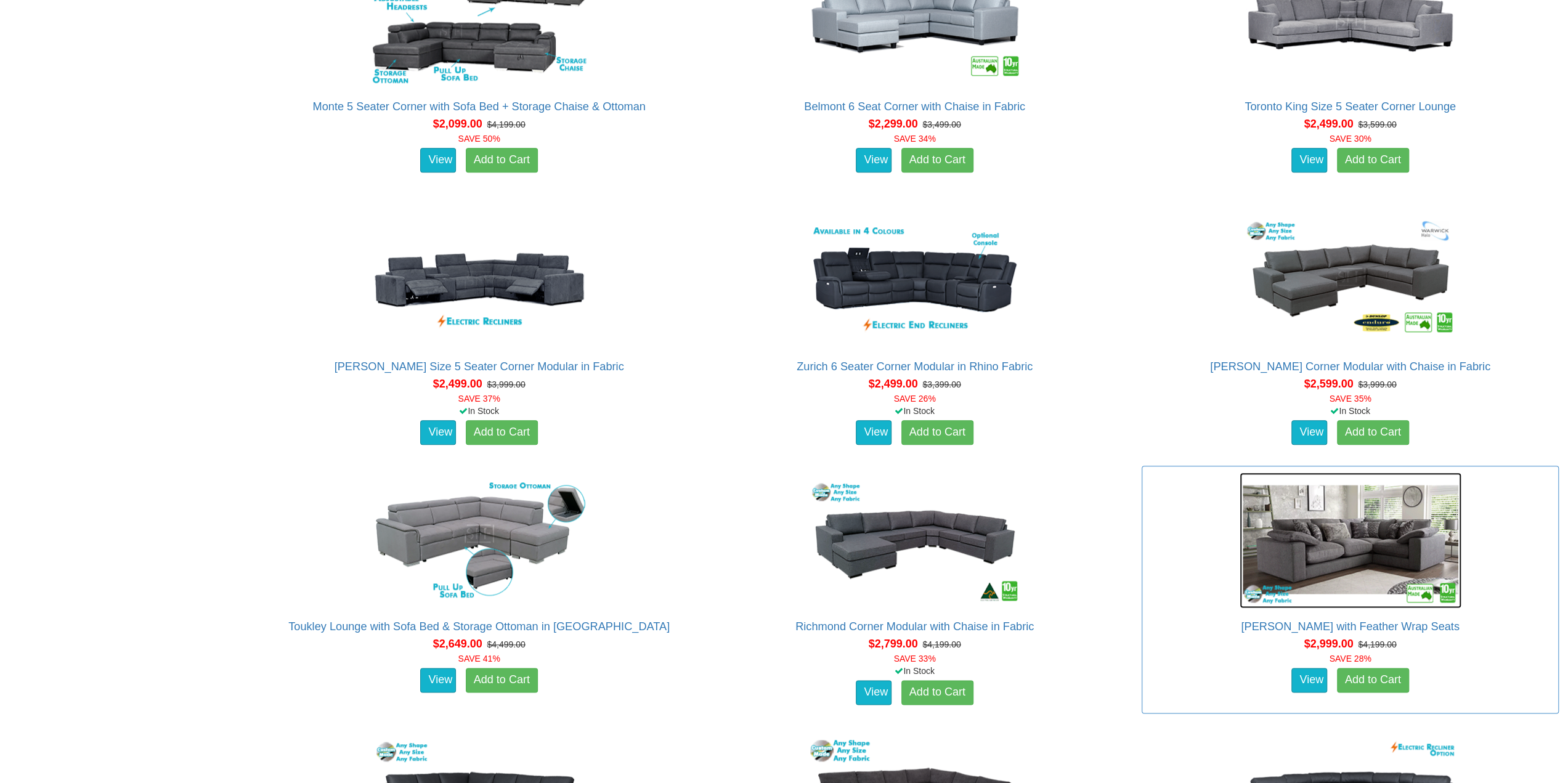
click at [1374, 530] on img at bounding box center [1350, 540] width 222 height 135
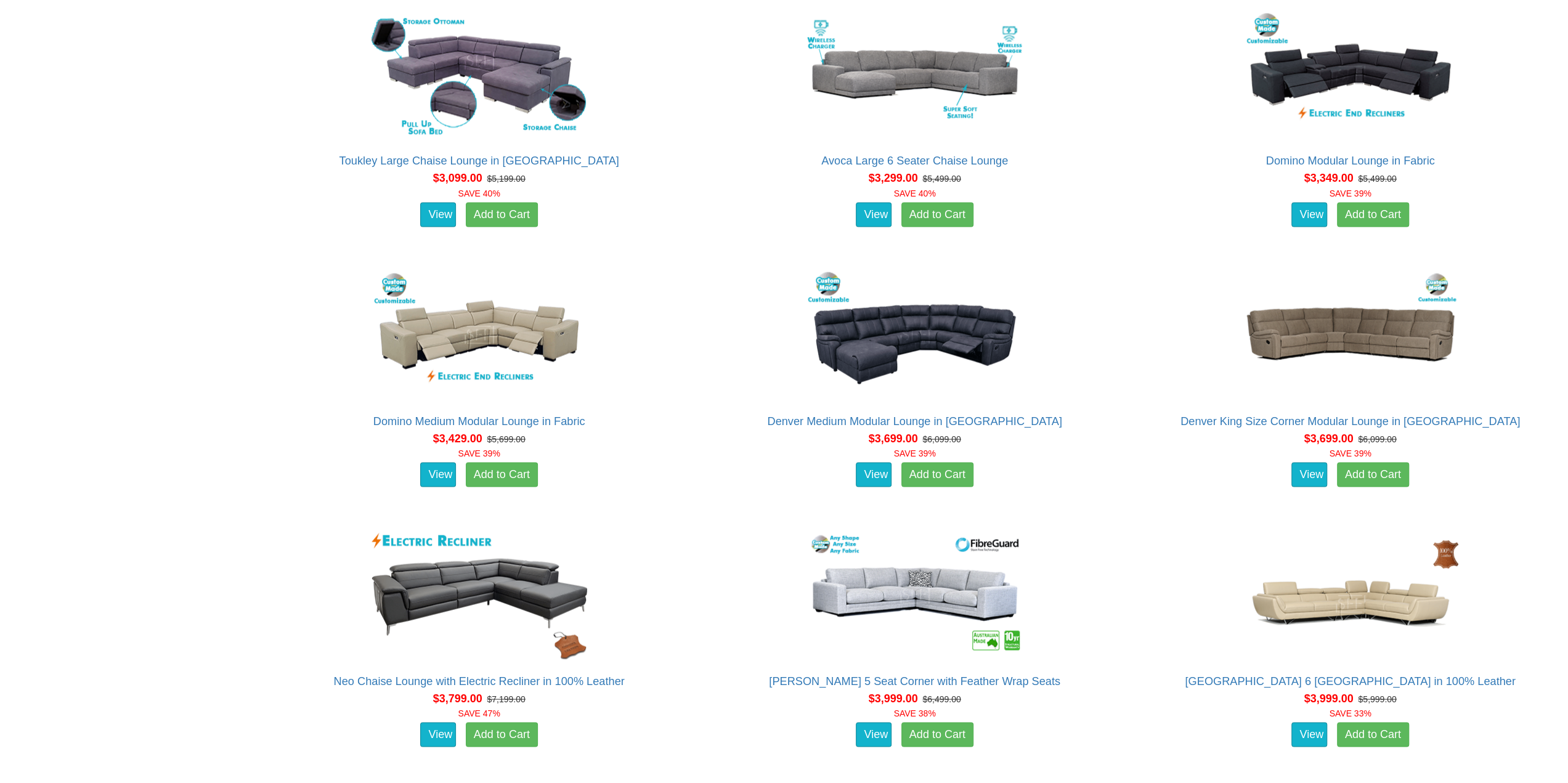
scroll to position [1910, 0]
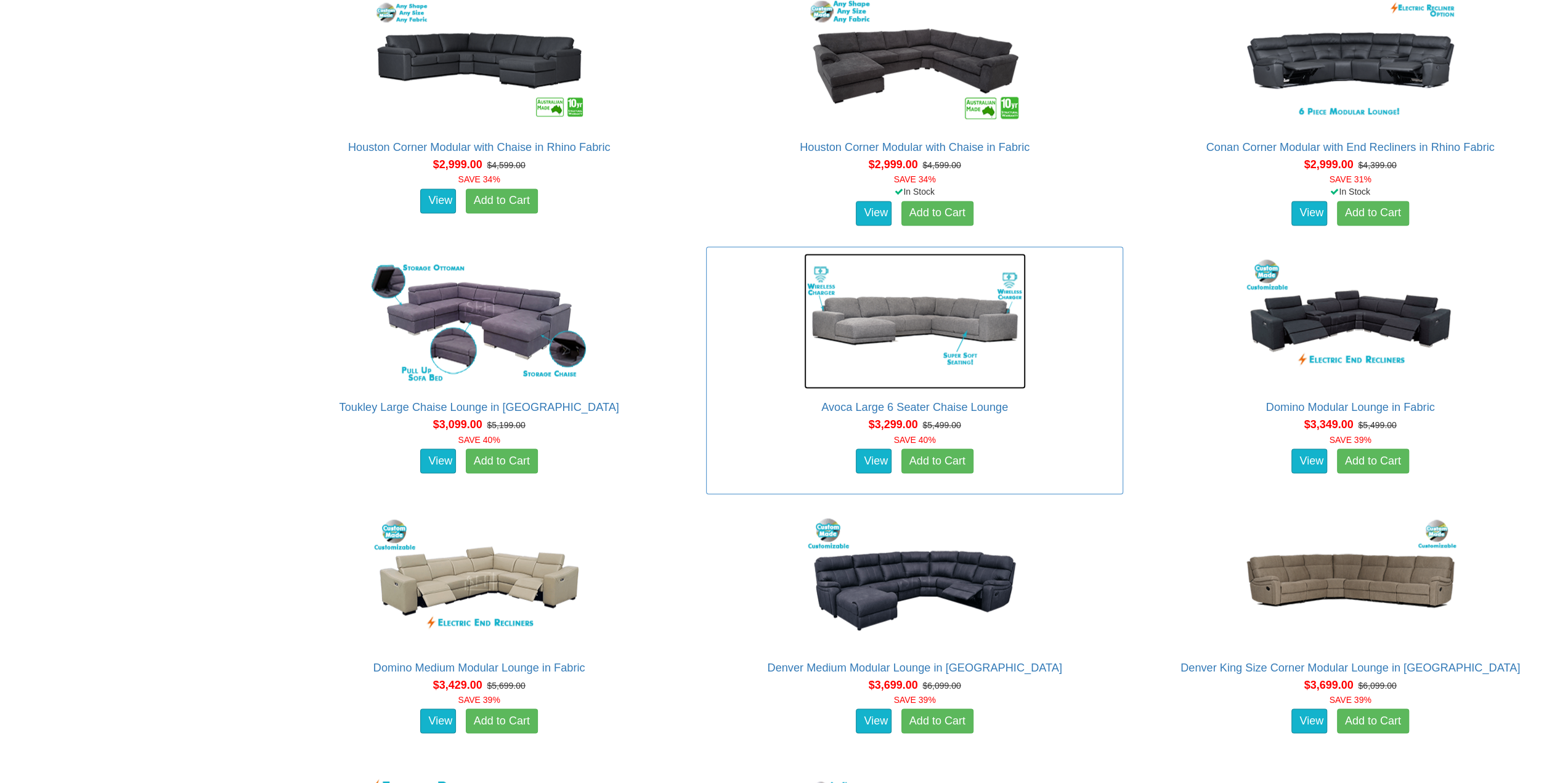
click at [943, 320] on img at bounding box center [915, 321] width 222 height 135
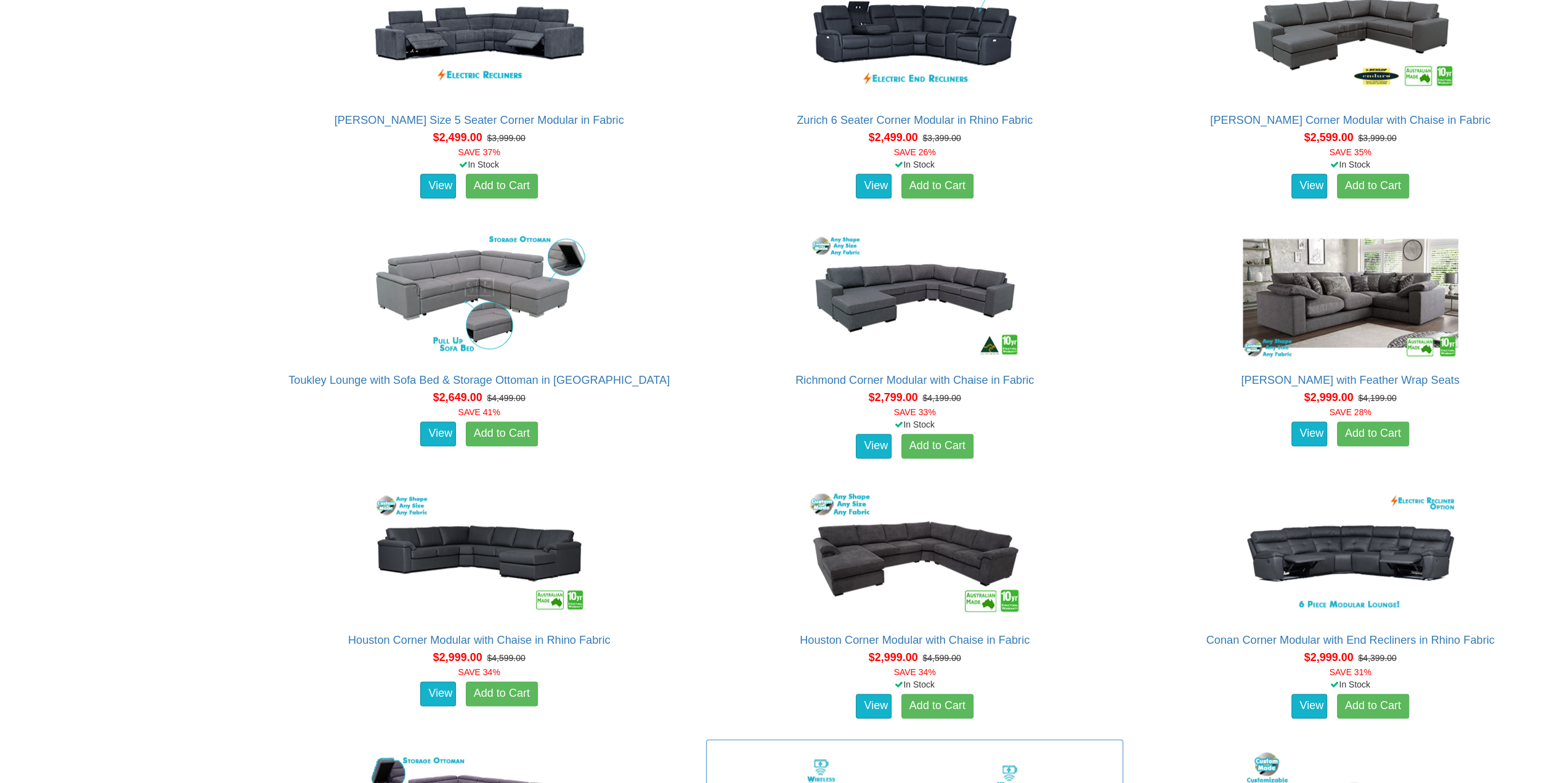
scroll to position [1355, 0]
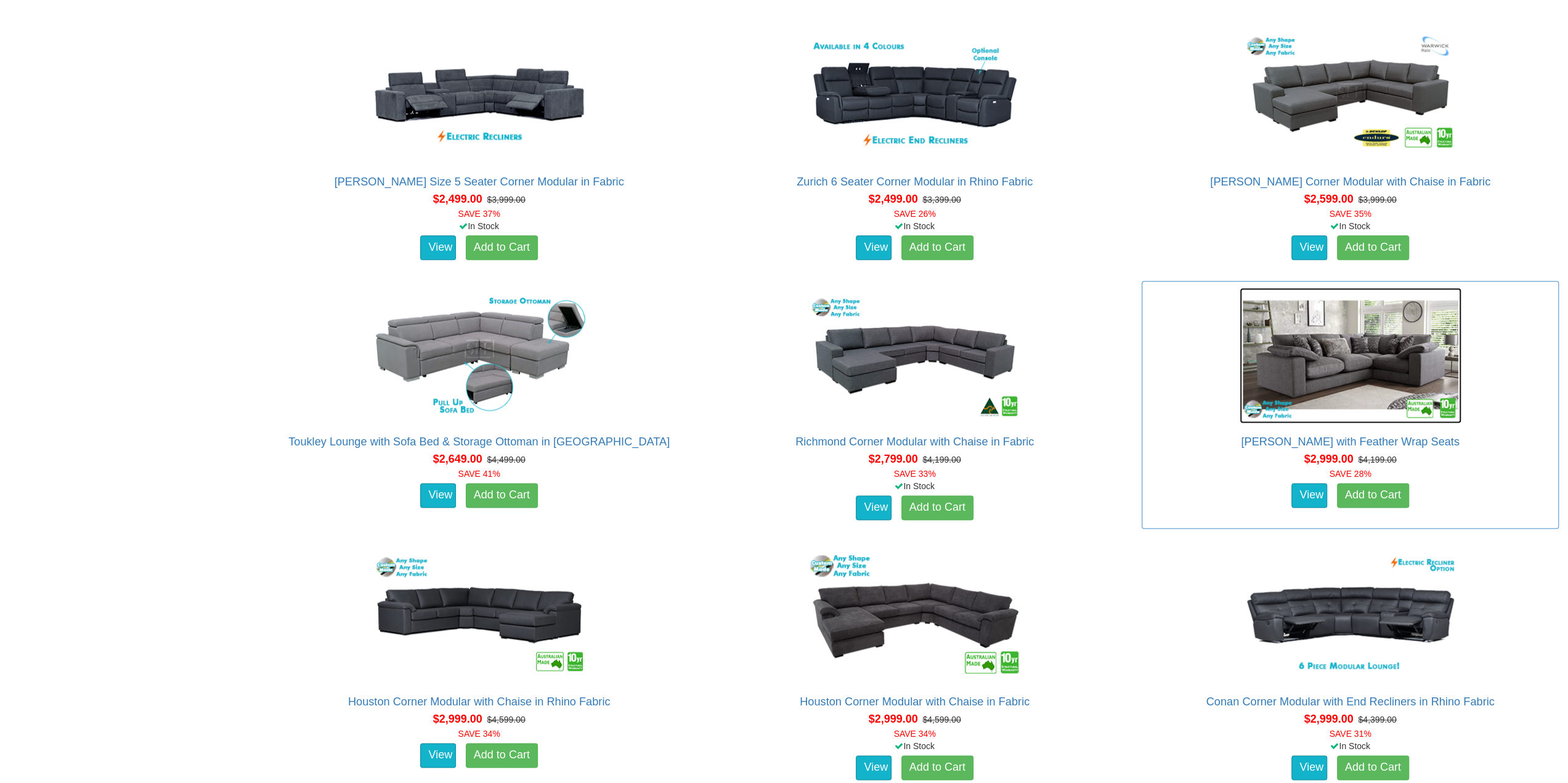
click at [1313, 379] on img at bounding box center [1350, 355] width 222 height 135
